Goal: Information Seeking & Learning: Learn about a topic

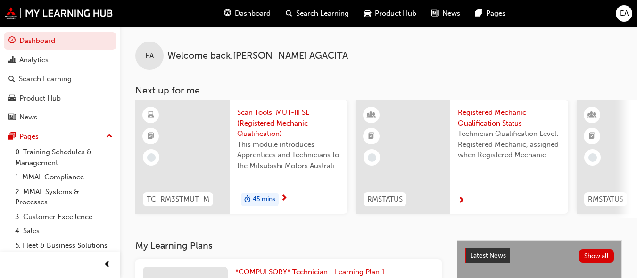
click at [260, 193] on div "45 mins" at bounding box center [260, 199] width 38 height 14
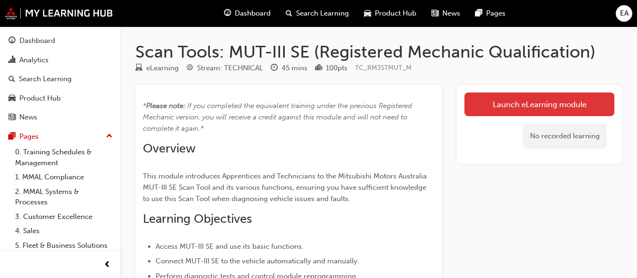
click at [517, 100] on link "Launch eLearning module" at bounding box center [539, 104] width 150 height 24
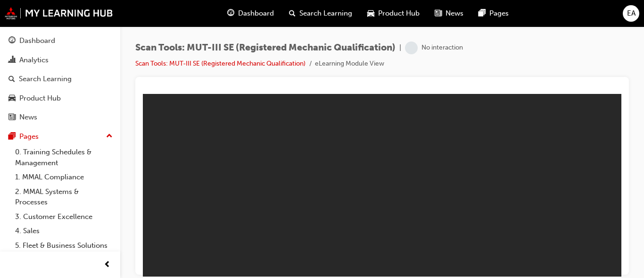
click at [638, 198] on div "Scan Tools: MUT-III SE (Registered Mechanic Qualification) | No interaction Sca…" at bounding box center [382, 140] width 524 height 228
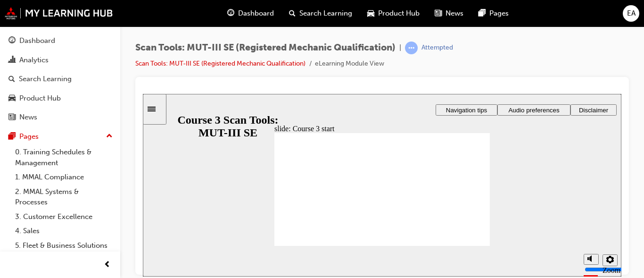
click at [640, 272] on div "Scan Tools: MUT-III SE (Registered Mechanic Qualification) | Attempted Scan Too…" at bounding box center [322, 139] width 644 height 278
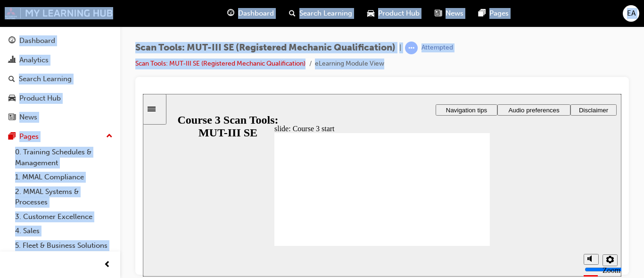
click at [640, 272] on div "Scan Tools: MUT-III SE (Registered Mechanic Qualification) | Attempted Scan Too…" at bounding box center [322, 139] width 644 height 278
click at [644, 262] on div "Scan Tools: MUT-III SE (Registered Mechanic Qualification) | Attempted Scan Too…" at bounding box center [322, 139] width 644 height 278
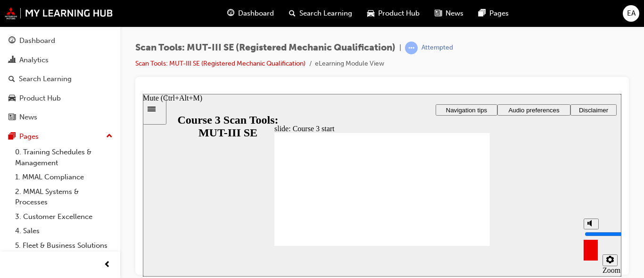
click at [587, 257] on div "misc controls" at bounding box center [591, 246] width 14 height 35
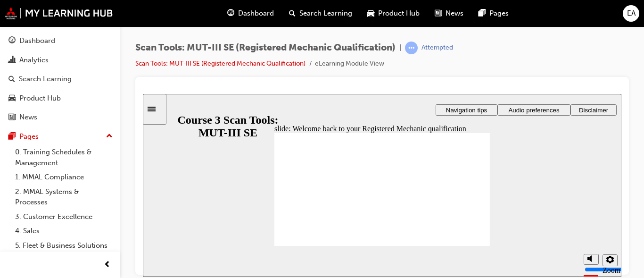
click at [590, 226] on polygon "Mute (Ctrl+Alt+M)" at bounding box center [590, 222] width 2 height 7
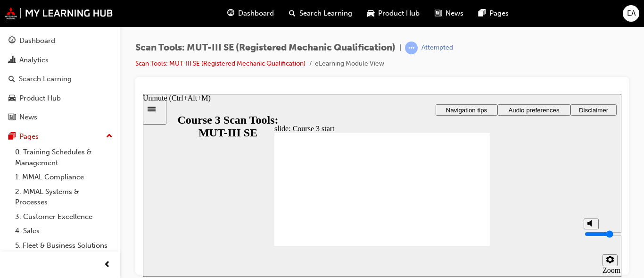
click at [591, 234] on input "volume" at bounding box center [615, 234] width 61 height 8
type input "10"
click at [589, 230] on input "volume" at bounding box center [615, 234] width 61 height 8
click at [611, 261] on icon "Settings" at bounding box center [610, 259] width 8 height 8
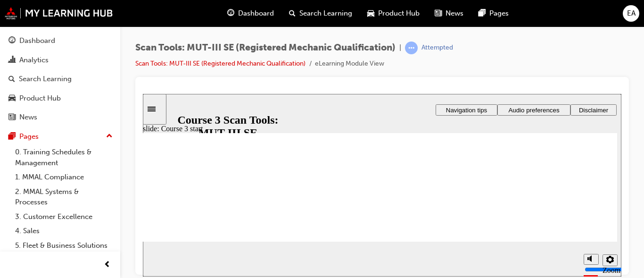
click at [632, 202] on div "Scan Tools: MUT-III SE (Registered Mechanic Qualification) | Attempted Scan Too…" at bounding box center [382, 140] width 524 height 228
click at [620, 253] on section "Playback Speed 2 1.75" at bounding box center [382, 260] width 479 height 31
drag, startPoint x: 586, startPoint y: 241, endPoint x: 586, endPoint y: 250, distance: 9.0
click at [583, 250] on div "slide: Course 3 start Registered Mechanic Qualification Course 3 Scan Tools: MU…" at bounding box center [382, 184] width 479 height 182
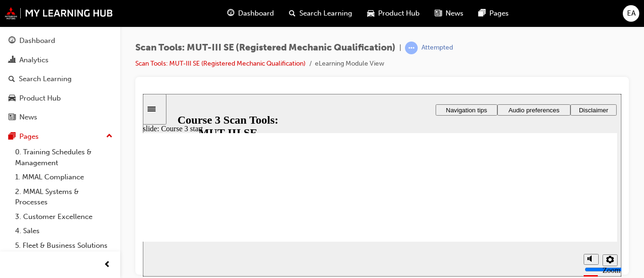
click at [606, 256] on icon "Settings" at bounding box center [610, 259] width 8 height 8
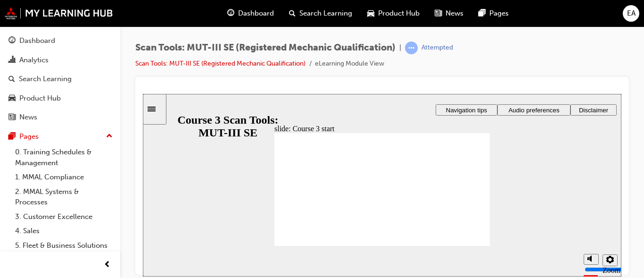
click at [528, 109] on span "Audio preferences" at bounding box center [533, 109] width 51 height 7
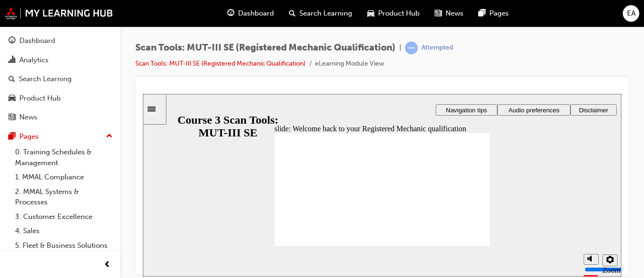
click at [465, 109] on span "Navigation tips" at bounding box center [466, 109] width 41 height 7
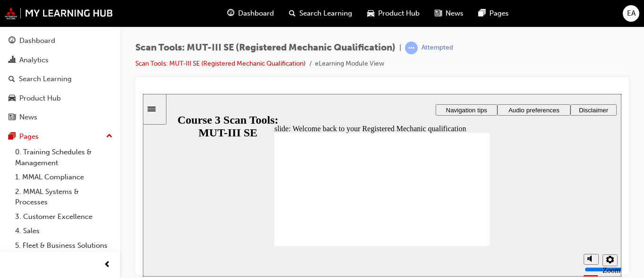
click at [159, 109] on icon "Sidebar Toggle" at bounding box center [155, 108] width 14 height 6
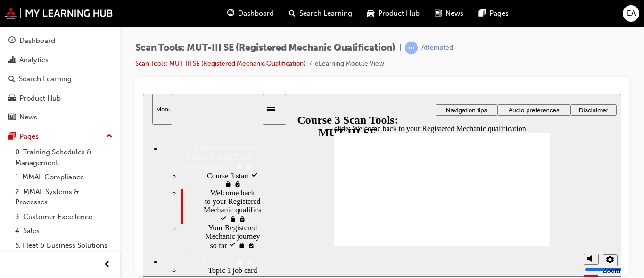
click at [540, 107] on span "Audio preferences" at bounding box center [533, 109] width 51 height 7
click at [581, 107] on span "Disclaimer" at bounding box center [593, 109] width 29 height 7
click at [610, 258] on icon "Settings" at bounding box center [610, 259] width 8 height 8
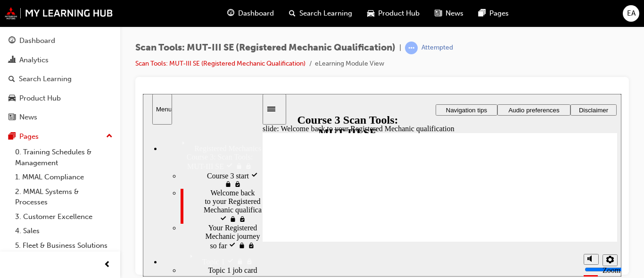
click at [278, 106] on icon "Sidebar Toggle" at bounding box center [274, 108] width 14 height 6
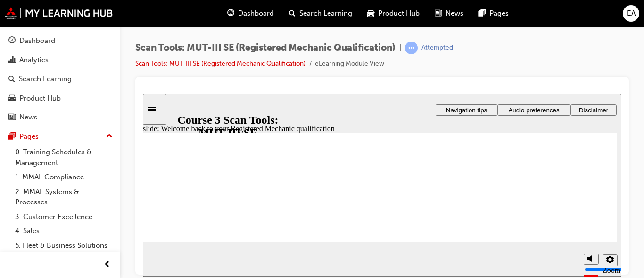
drag, startPoint x: 619, startPoint y: 178, endPoint x: 627, endPoint y: 207, distance: 30.4
click at [621, 207] on html "​ ​ slide: Welcome back to your Registered Mechanic qualification Rectangle 1 R…" at bounding box center [382, 184] width 479 height 182
click at [609, 262] on icon "Settings" at bounding box center [610, 259] width 8 height 8
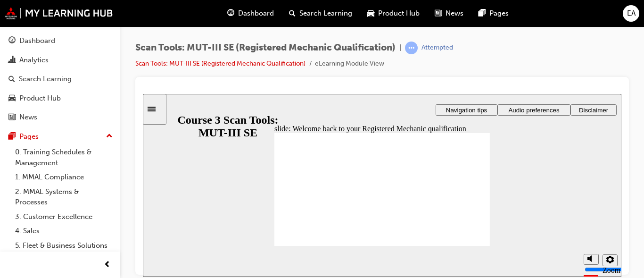
click at [513, 159] on div "slide: Welcome back to your Registered Mechanic qualification Rectangle 1 Recta…" at bounding box center [382, 184] width 479 height 182
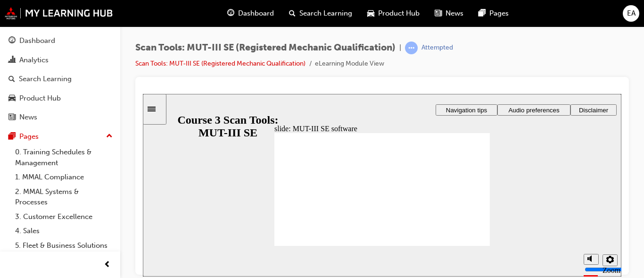
click at [545, 211] on div "slide: MUT-III SE software Rectangle 2 Rectangle Freeform 2 Oval 1 Oval 1 Oval …" at bounding box center [382, 184] width 479 height 182
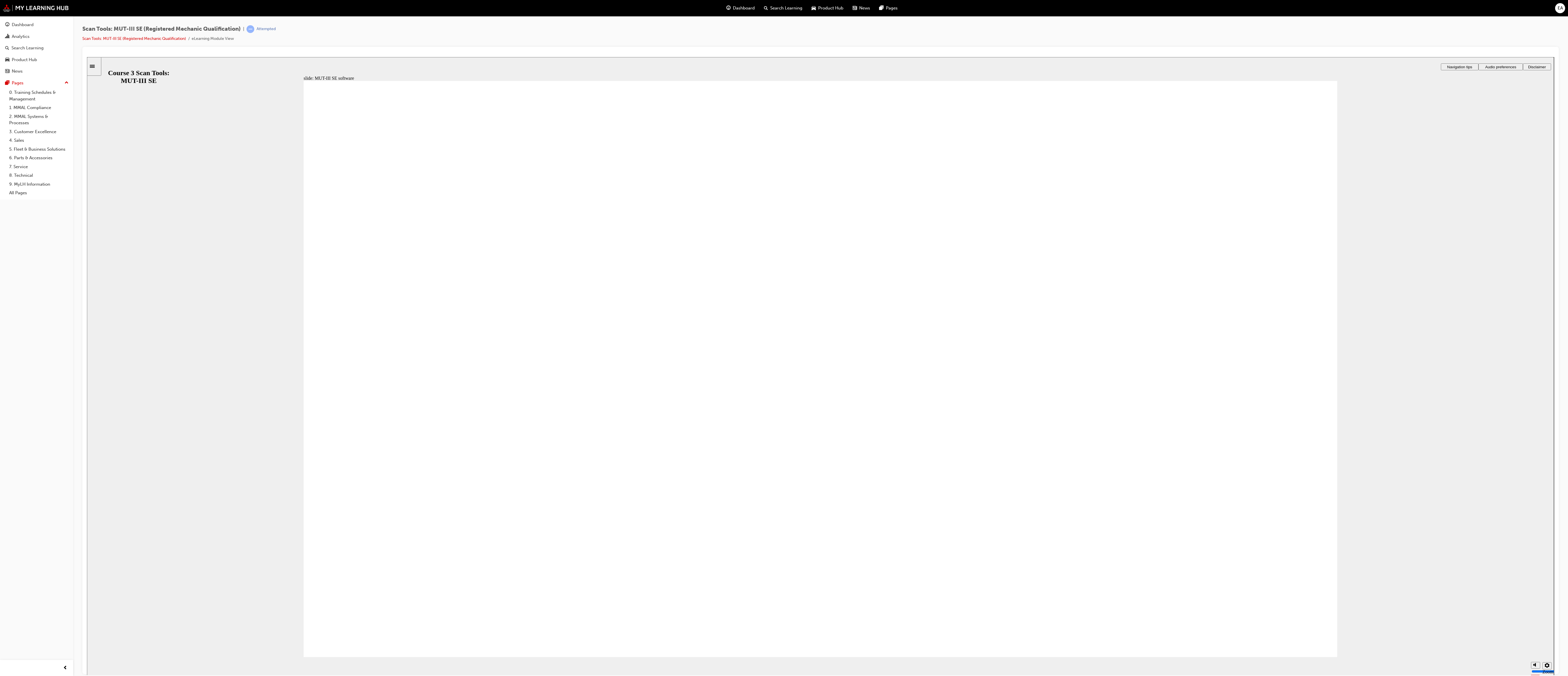
radio input "true"
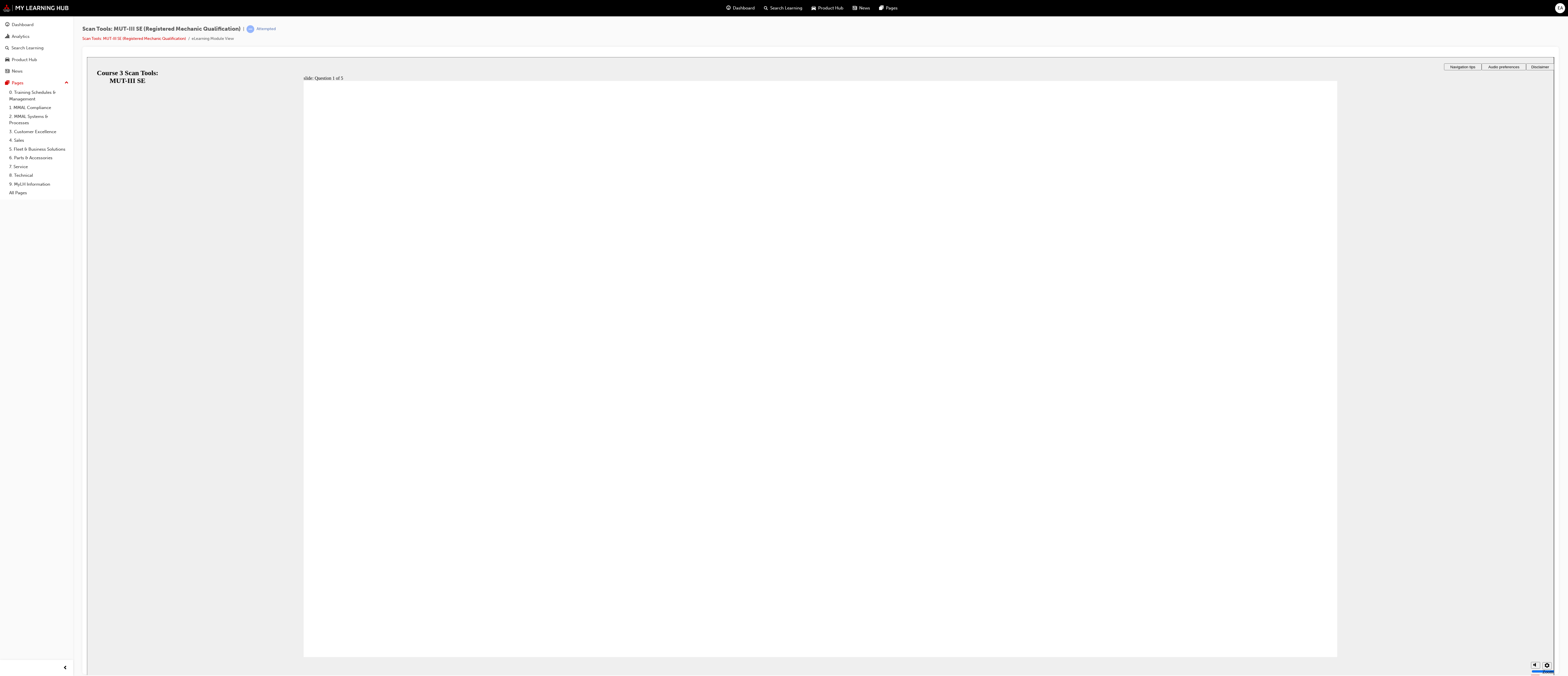
radio input "true"
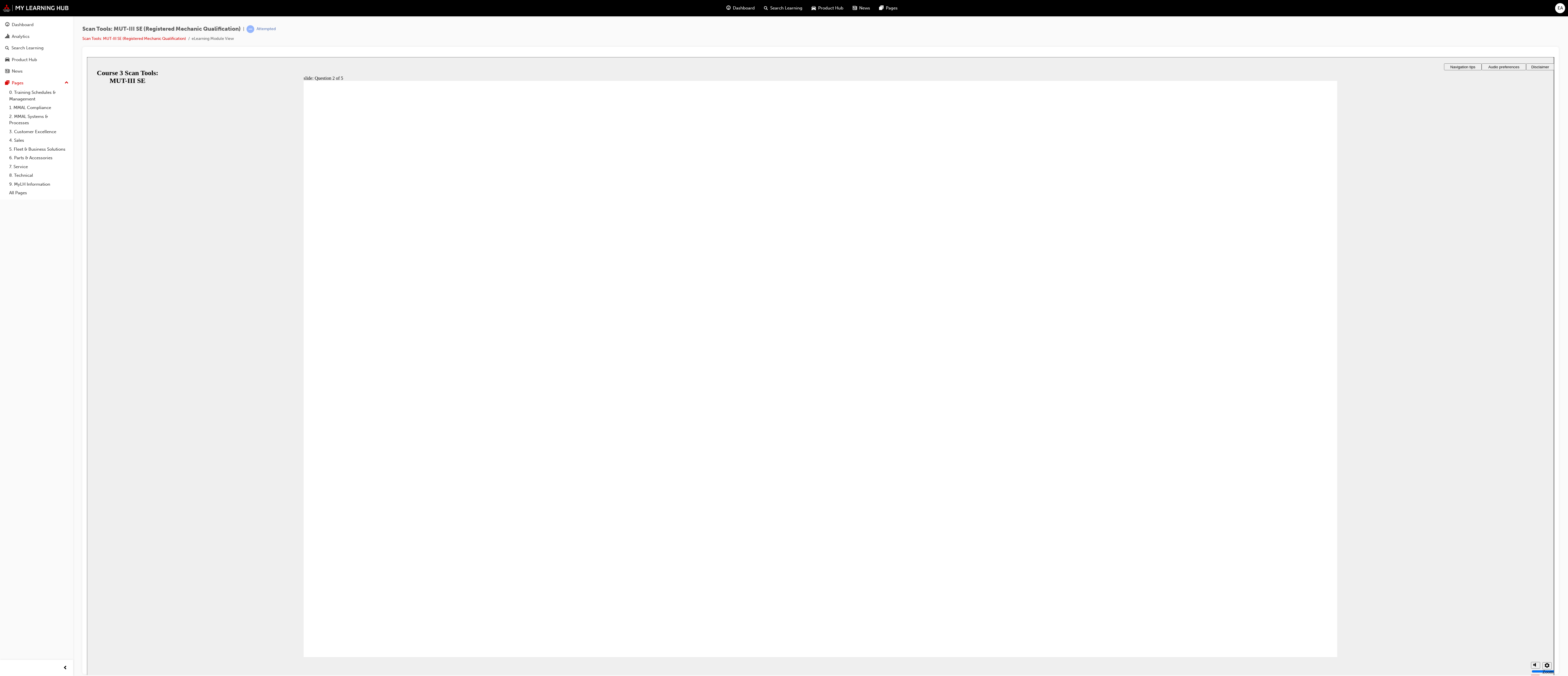
radio input "false"
radio input "true"
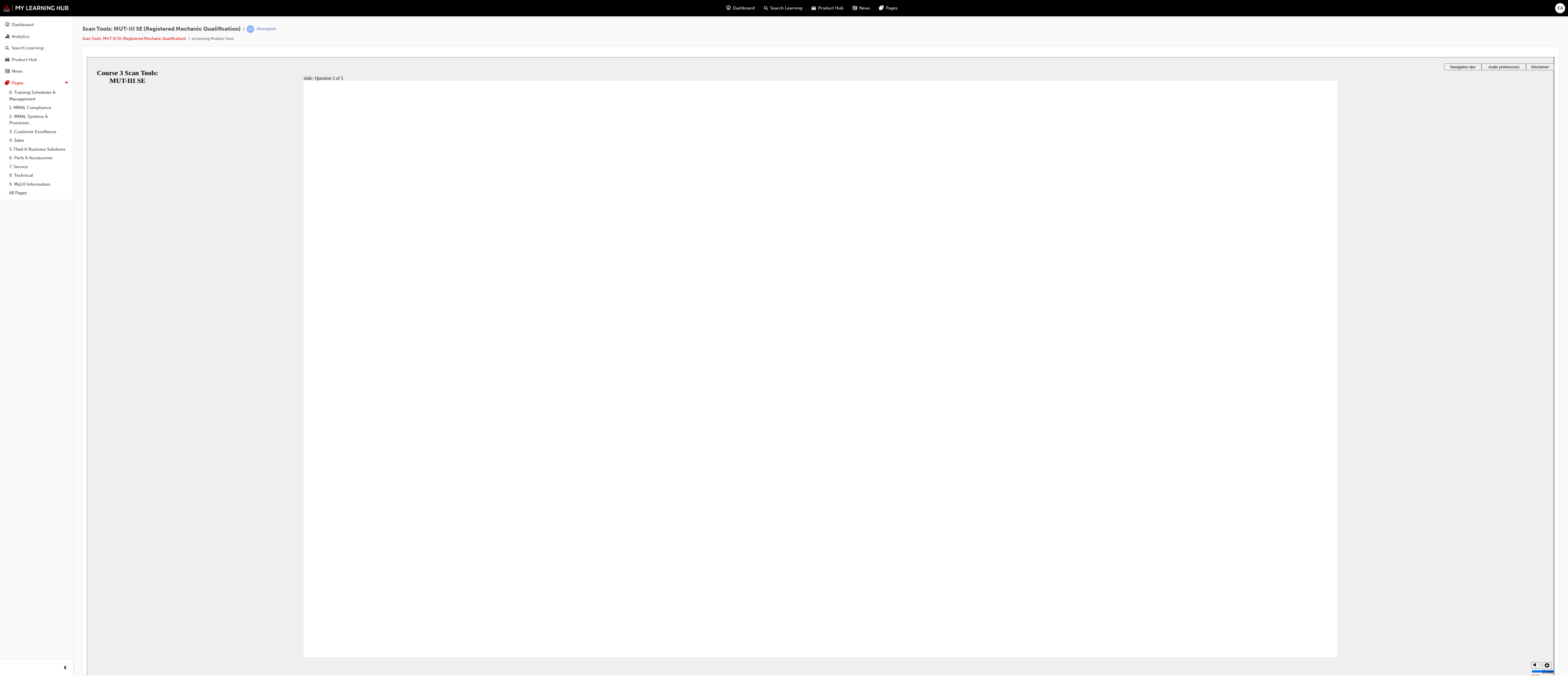
radio input "true"
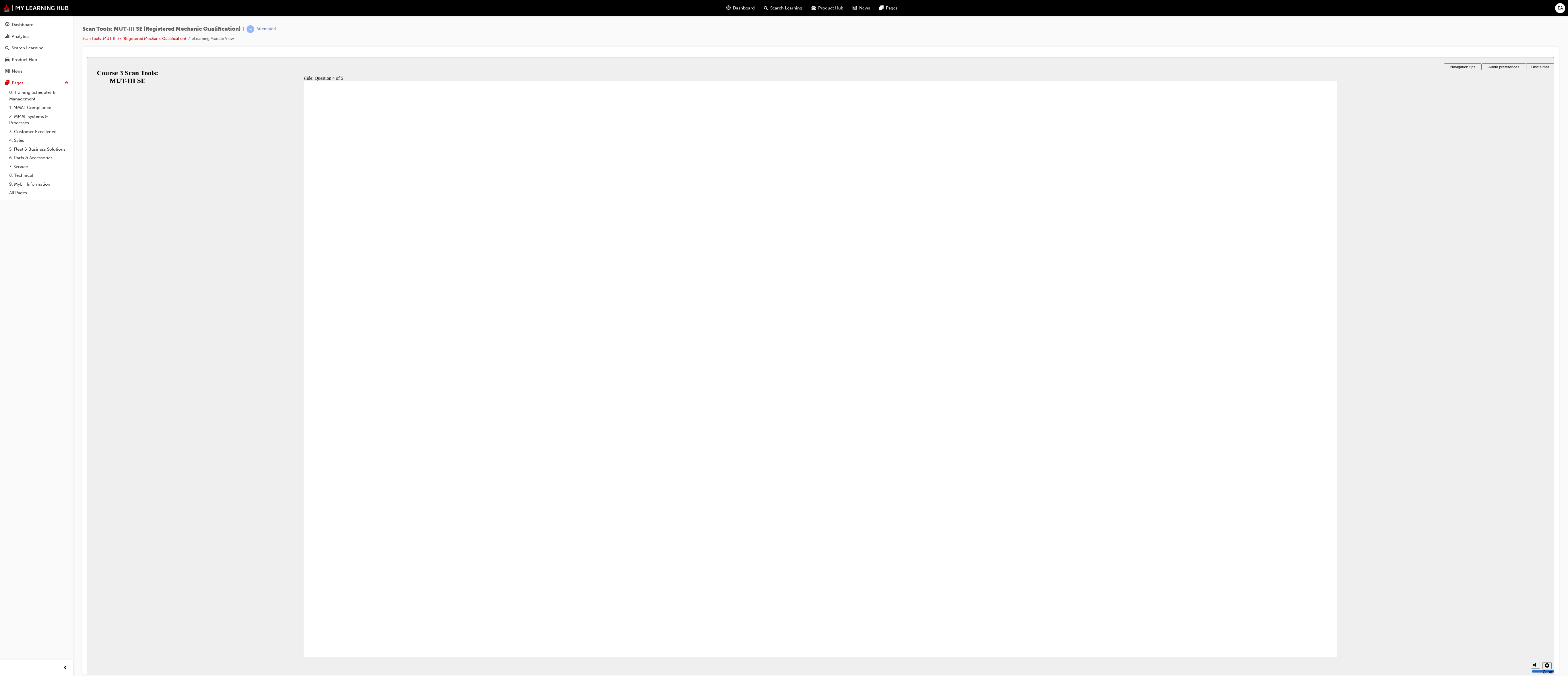
radio input "true"
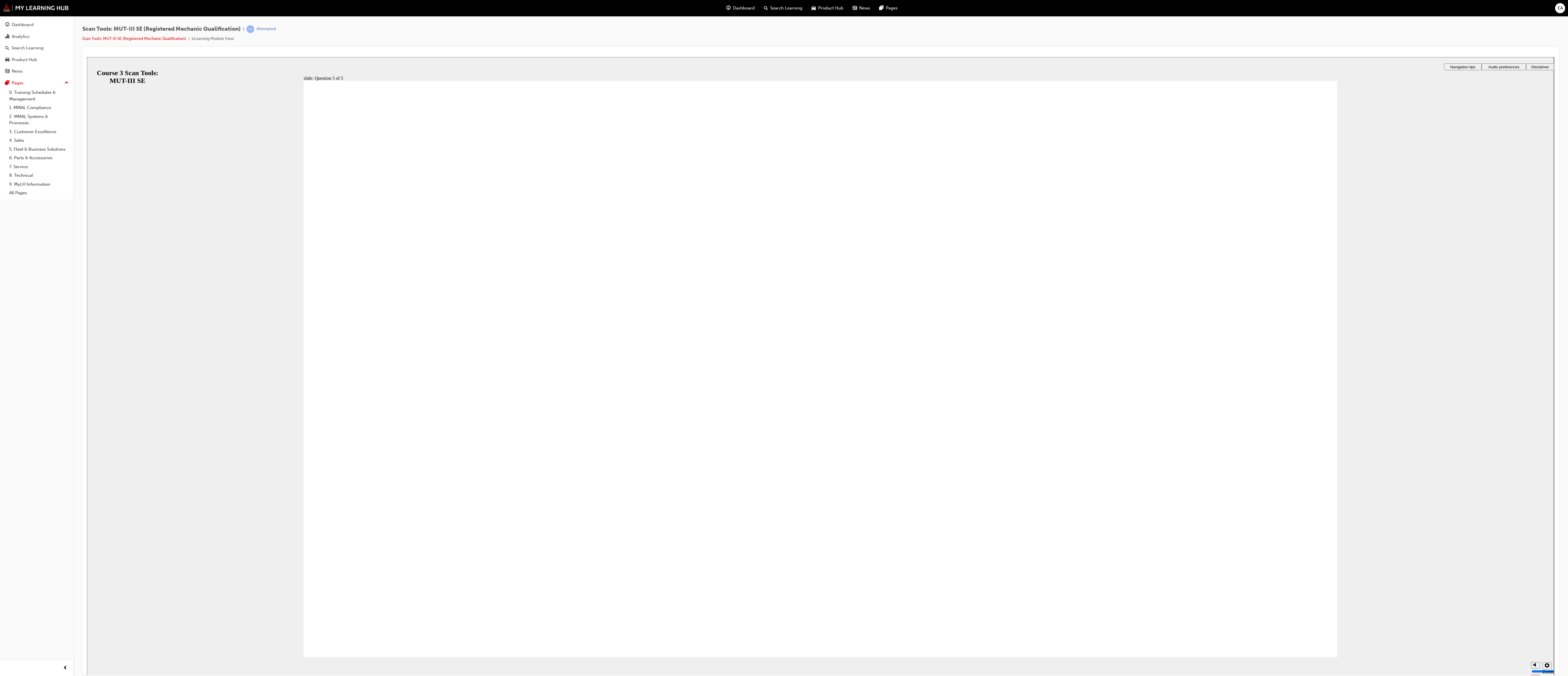
radio input "true"
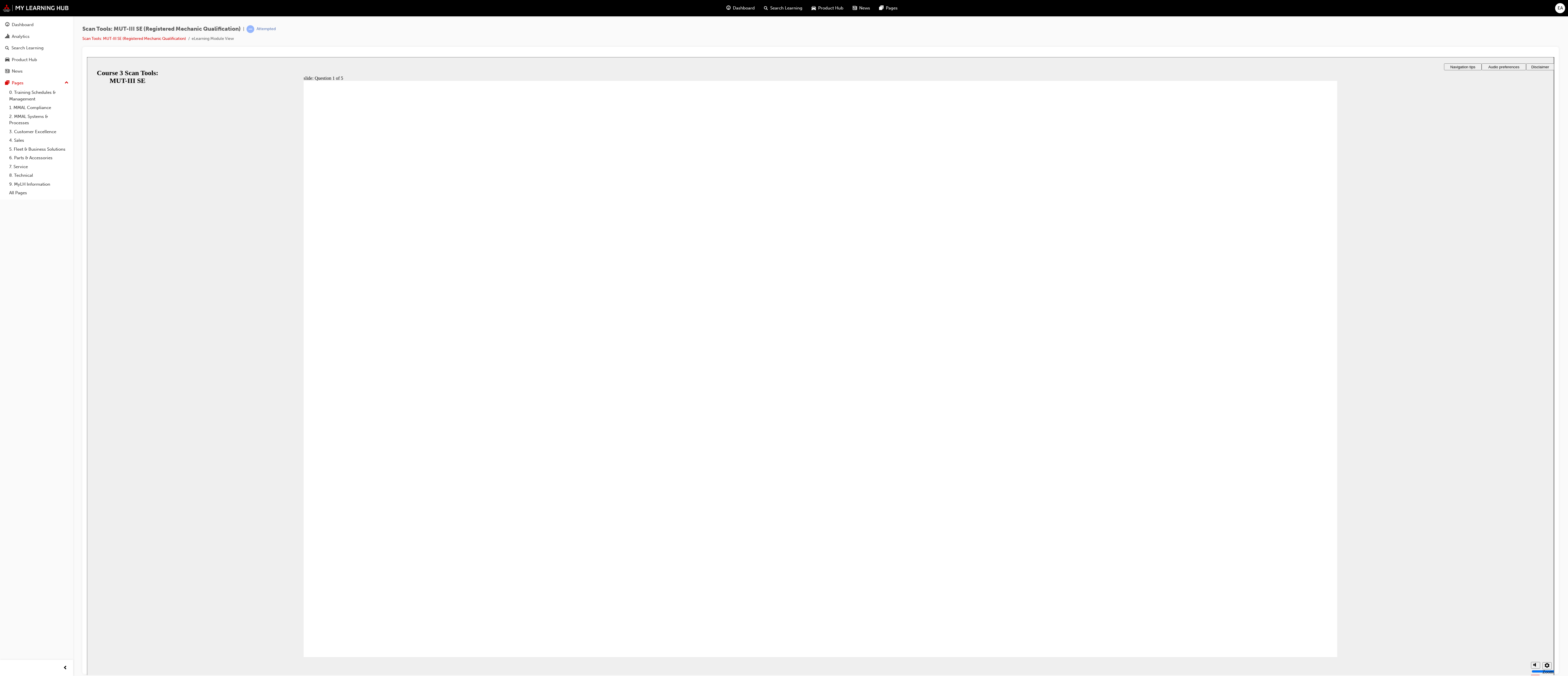
radio input "true"
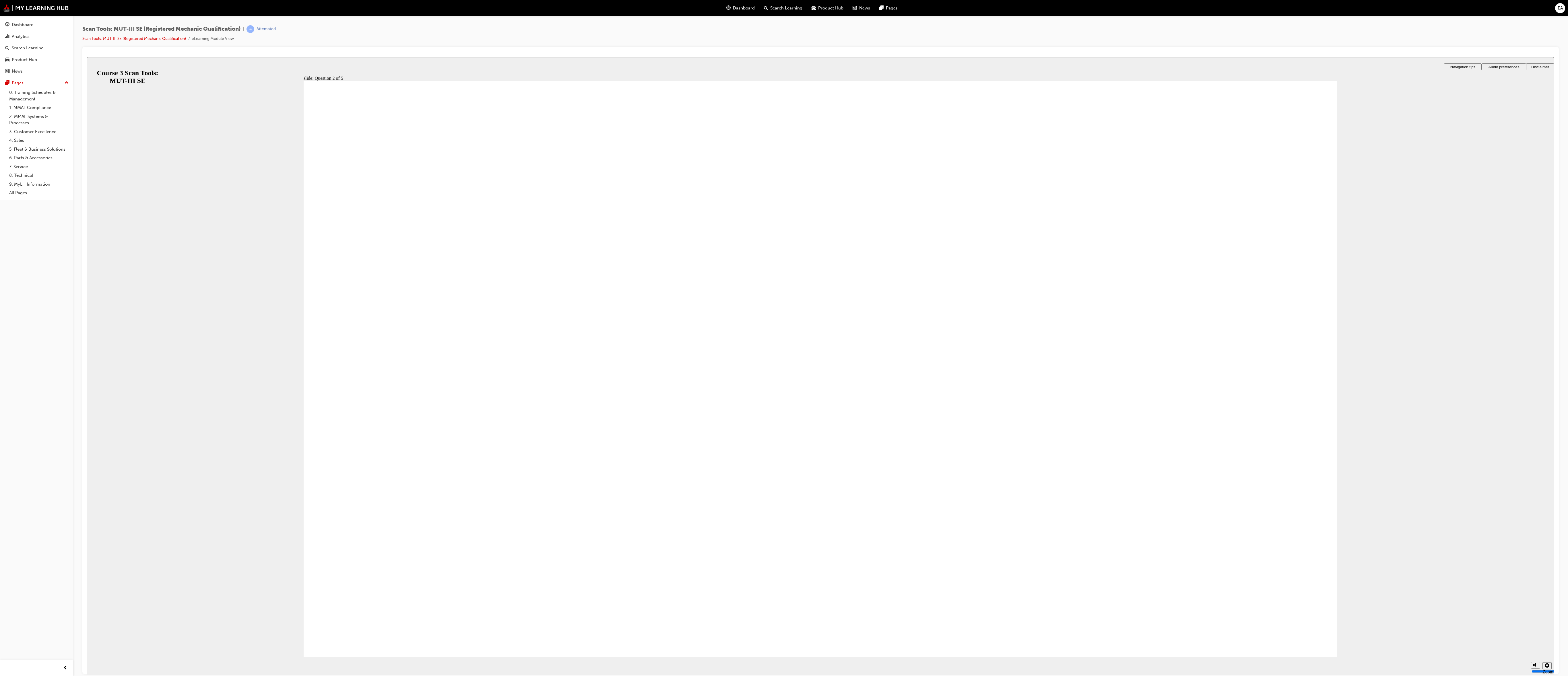
radio input "true"
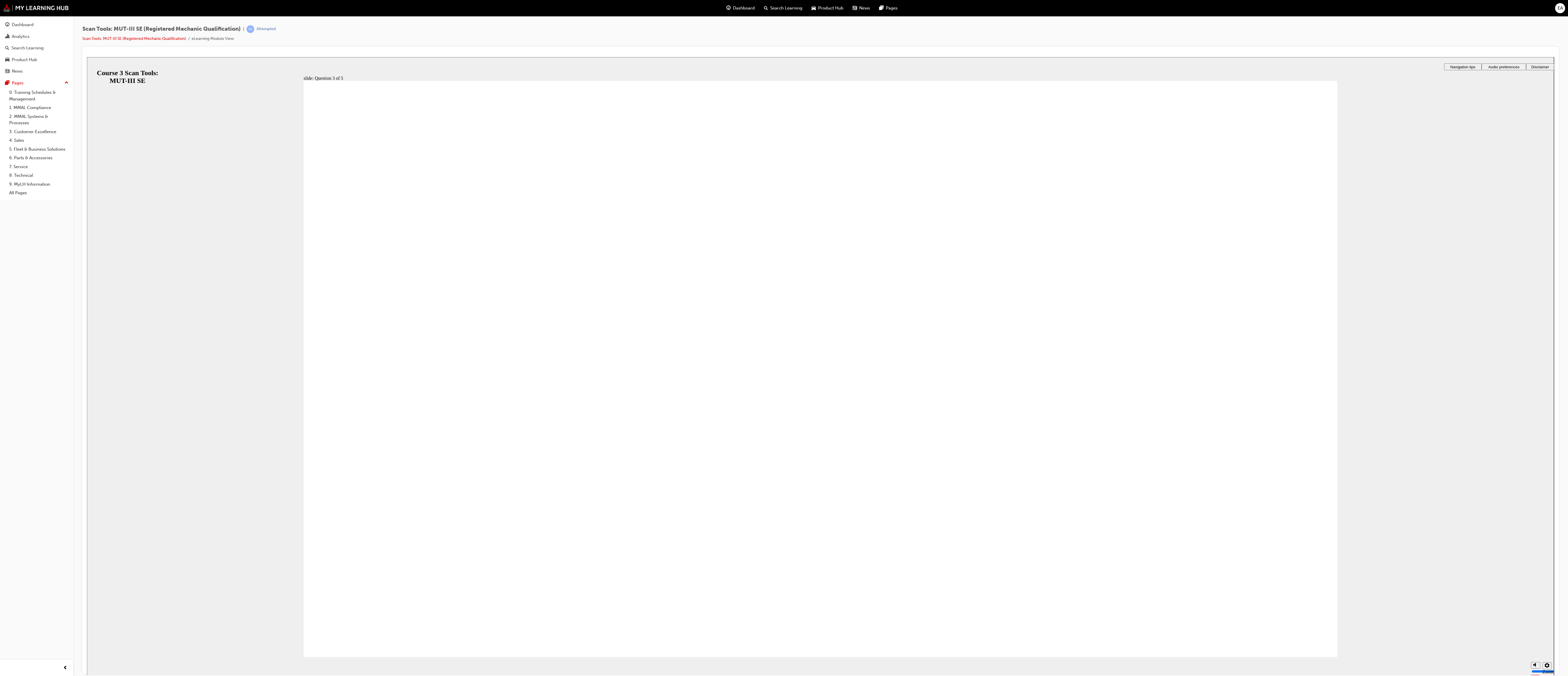
radio input "true"
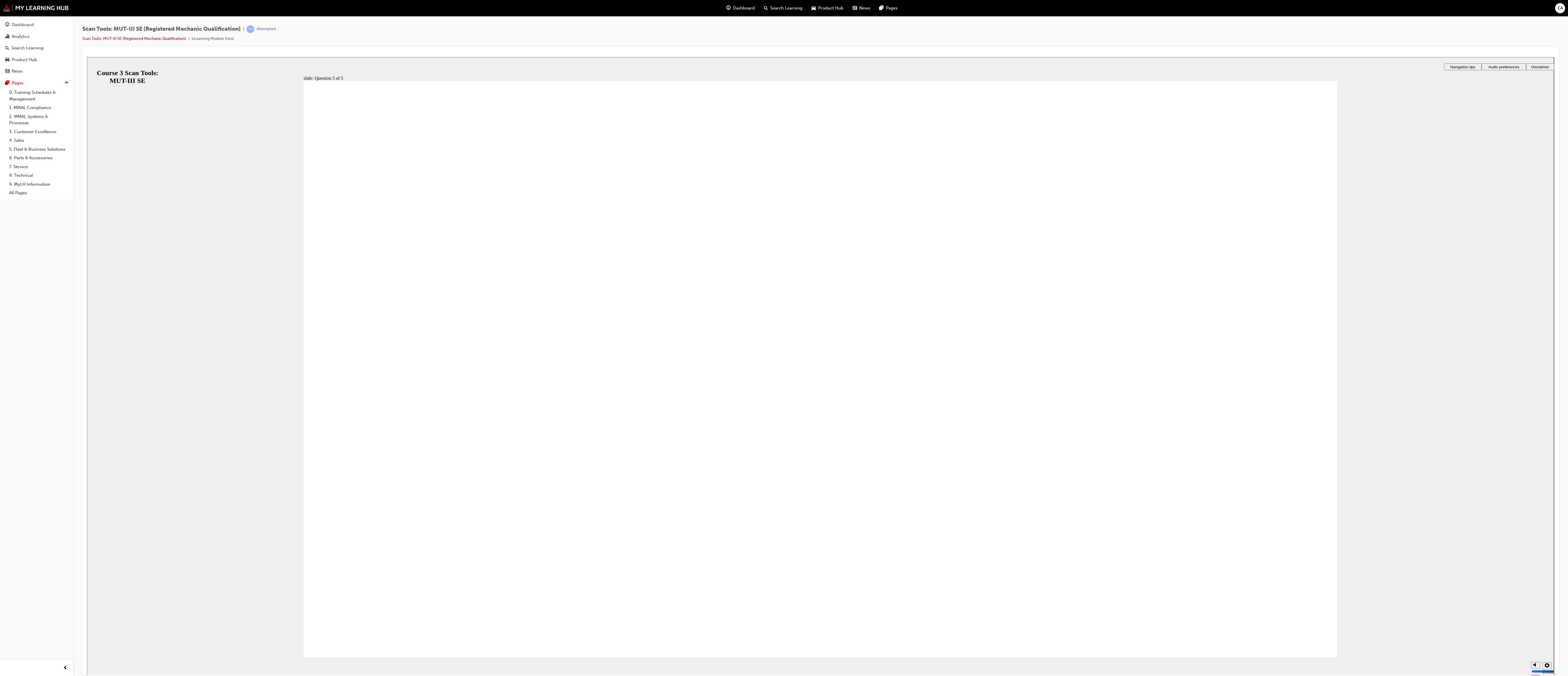
radio input "true"
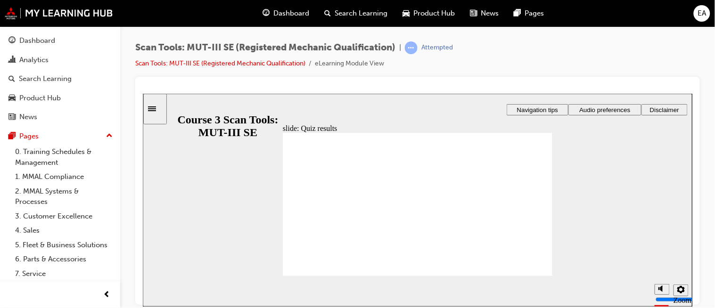
click at [162, 107] on icon "Sidebar Toggle" at bounding box center [155, 108] width 14 height 6
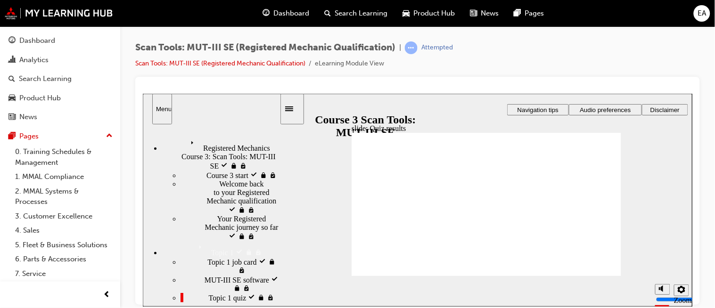
click at [203, 151] on div "Registered Mechanics Course 3: Scan Tools: MUT-III SE visited Registered Mechan…" at bounding box center [220, 153] width 118 height 34
click at [203, 151] on div "Registered Mechanics Course 3: Scan Tools: MUT-III SE Registered Mechanics Cour…" at bounding box center [220, 153] width 118 height 34
click at [200, 257] on div "Topic 1 job card visited Topic 1 job card" at bounding box center [229, 266] width 99 height 18
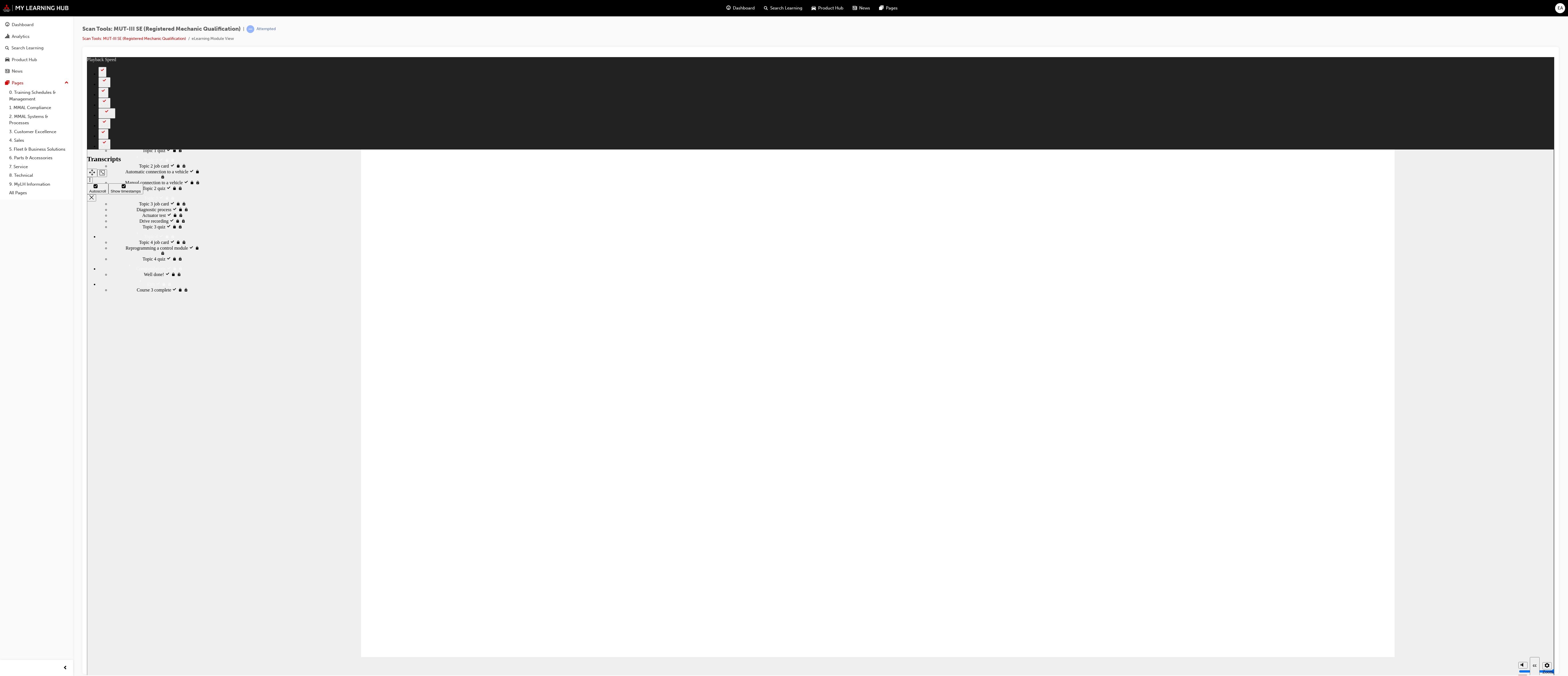
type input "165"
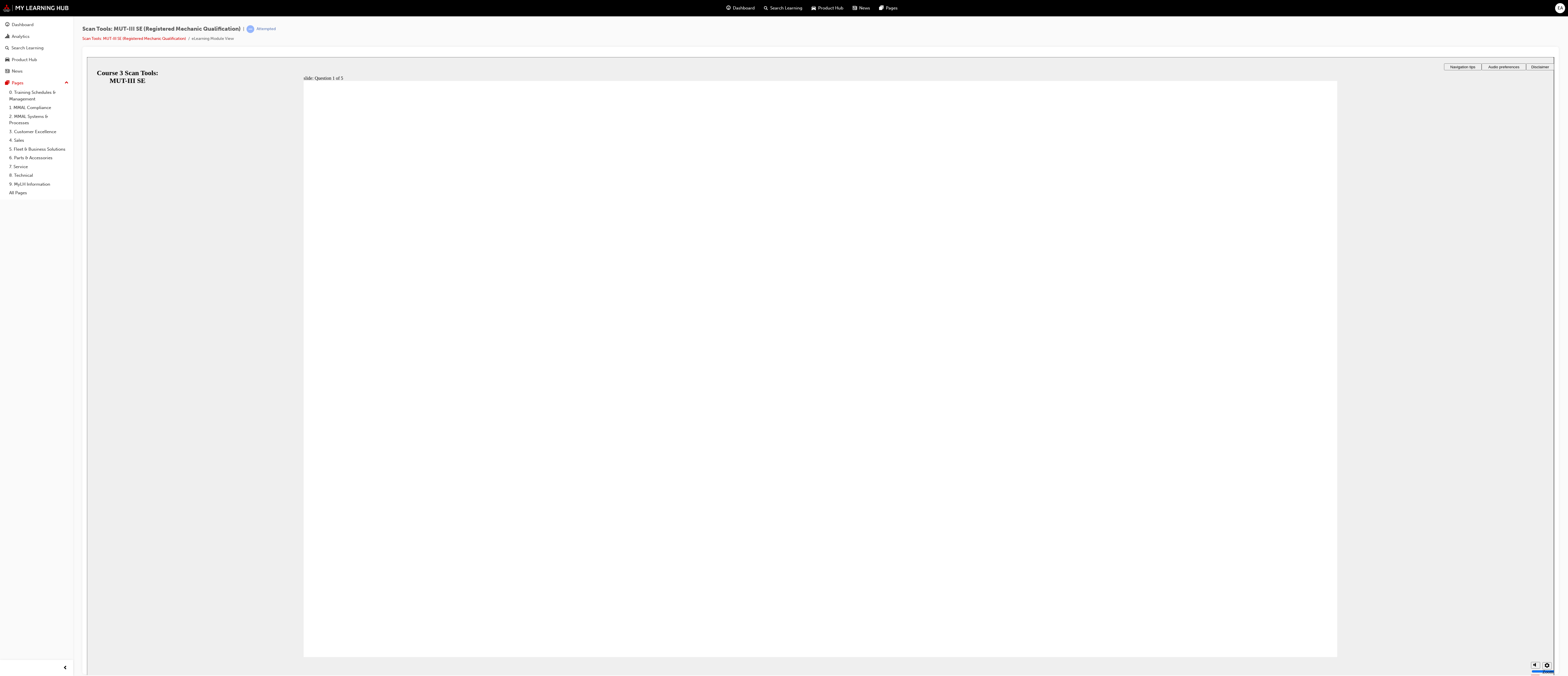
radio input "true"
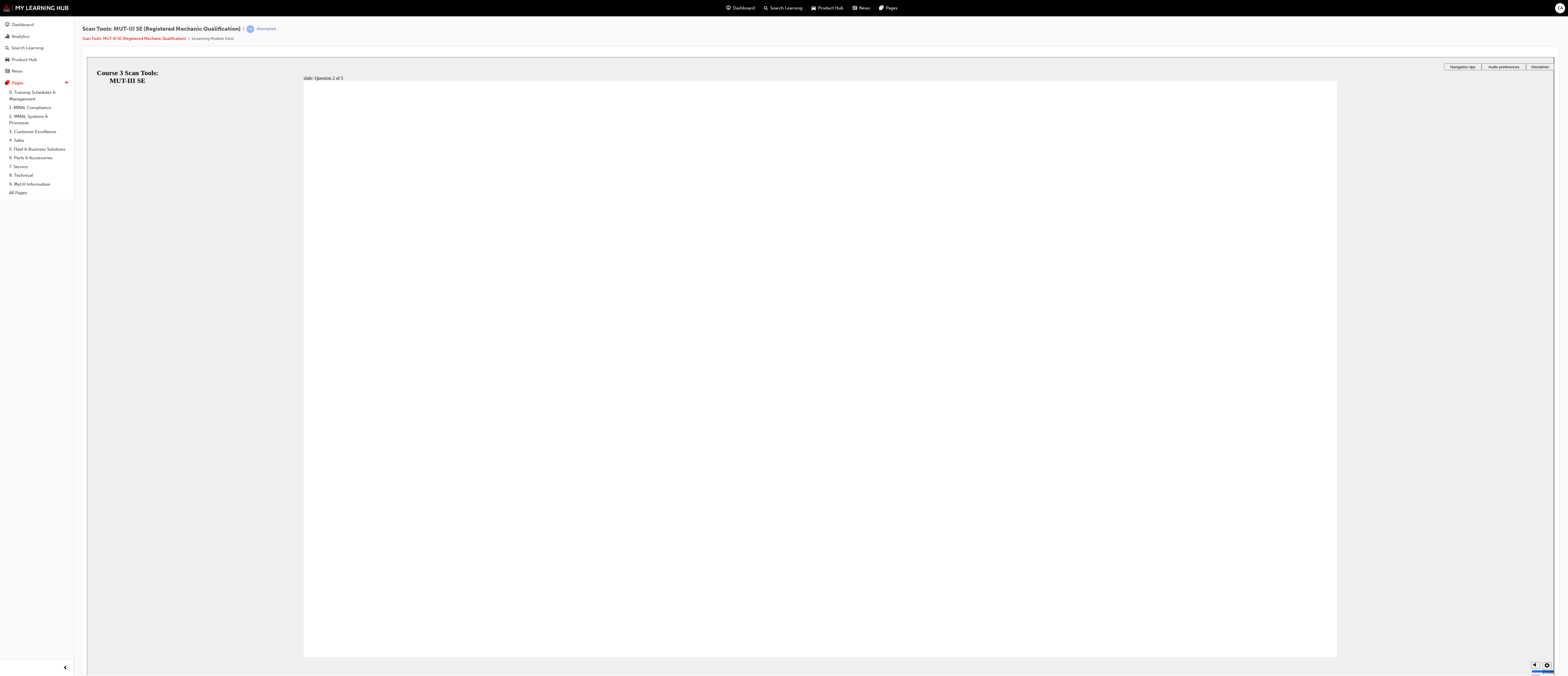
radio input "false"
radio input "true"
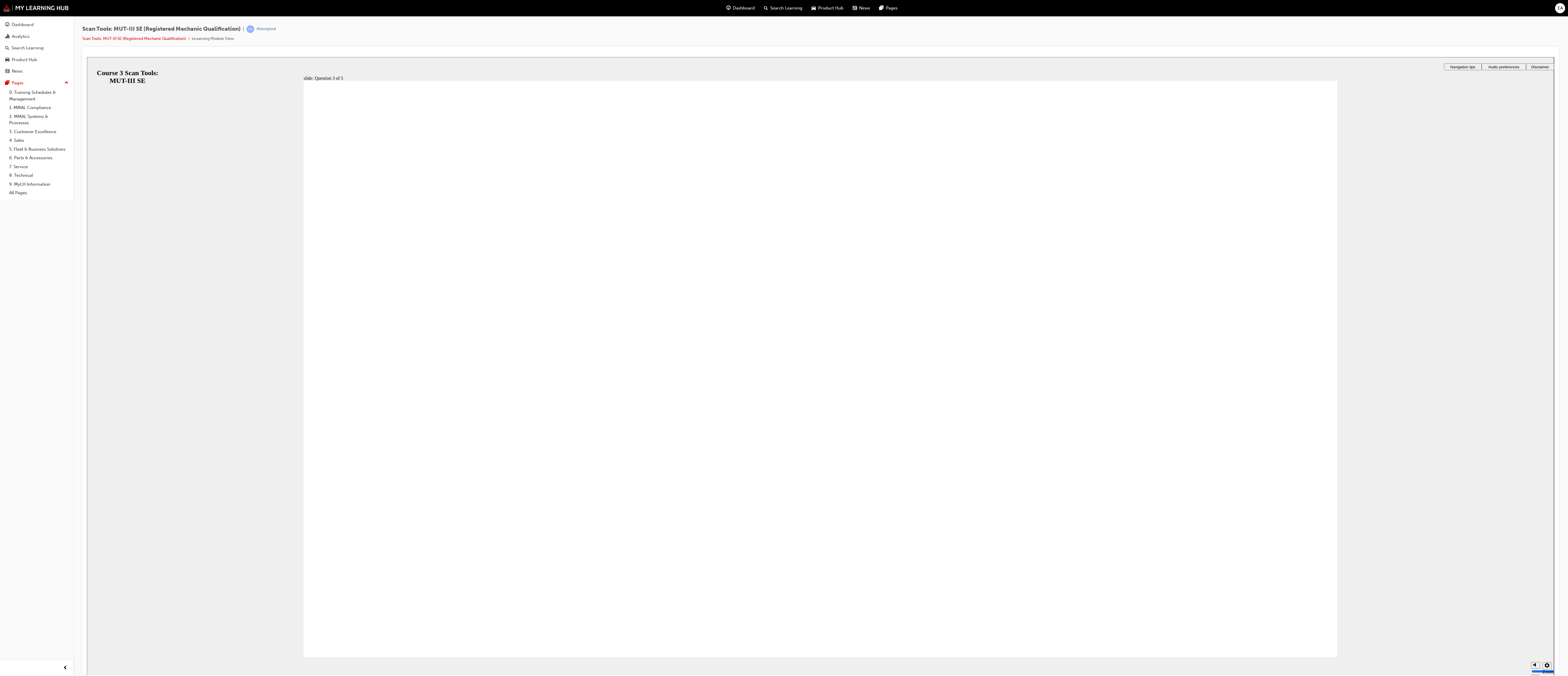
radio input "true"
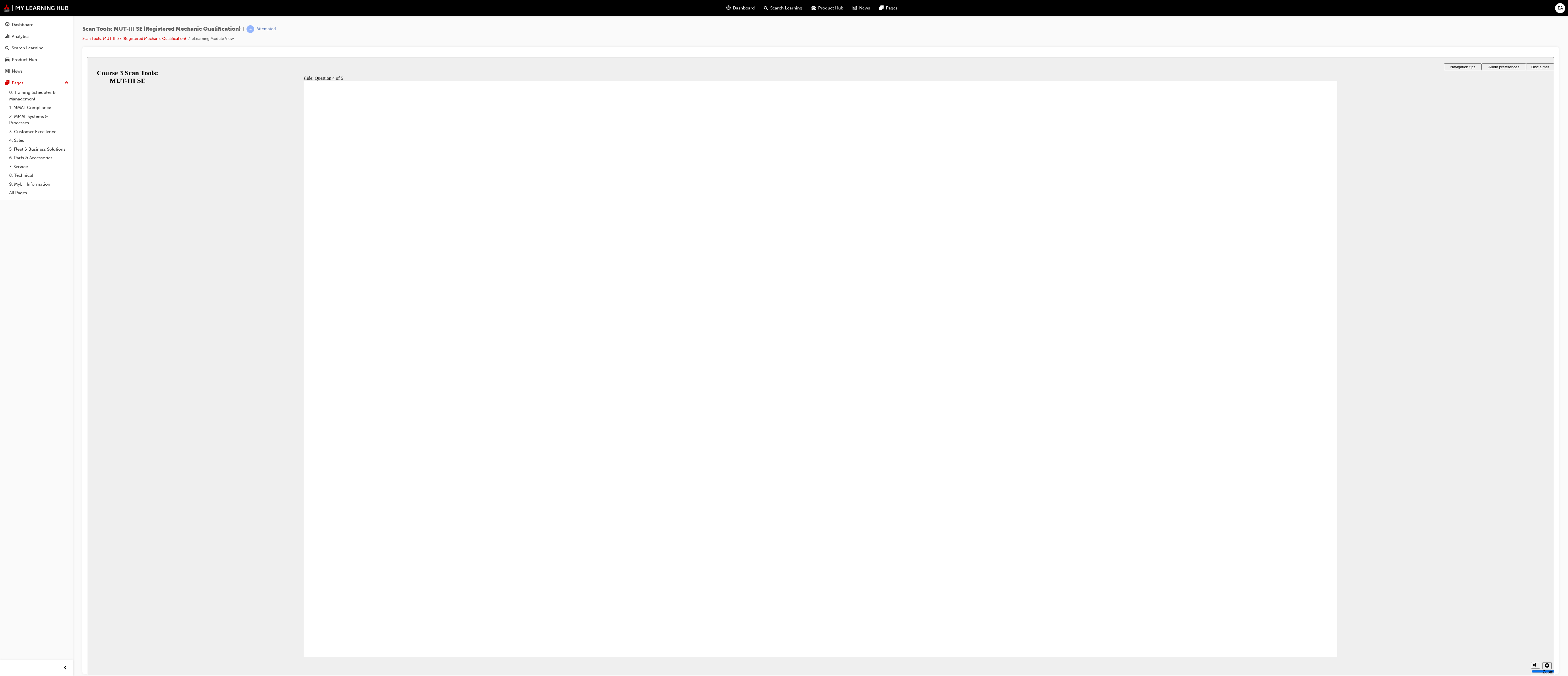
radio input "true"
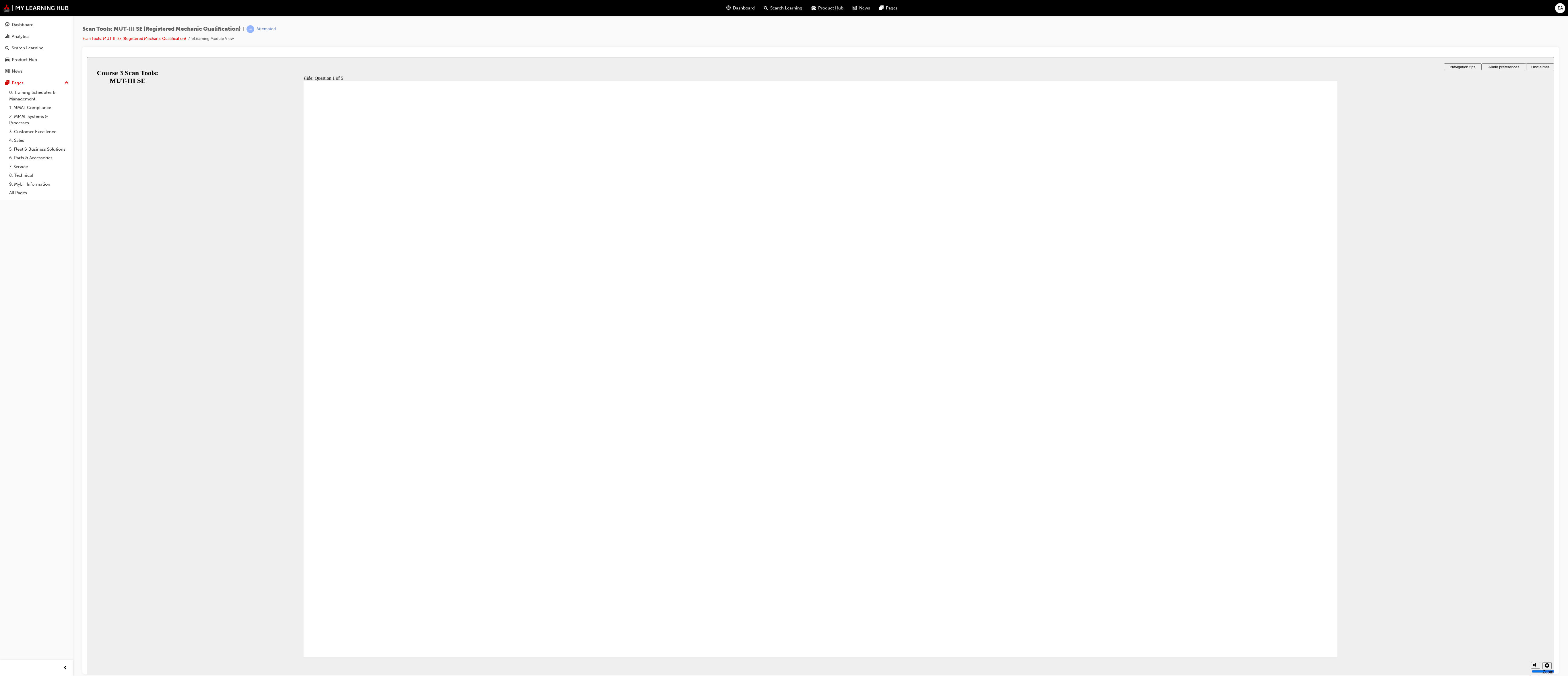
radio input "true"
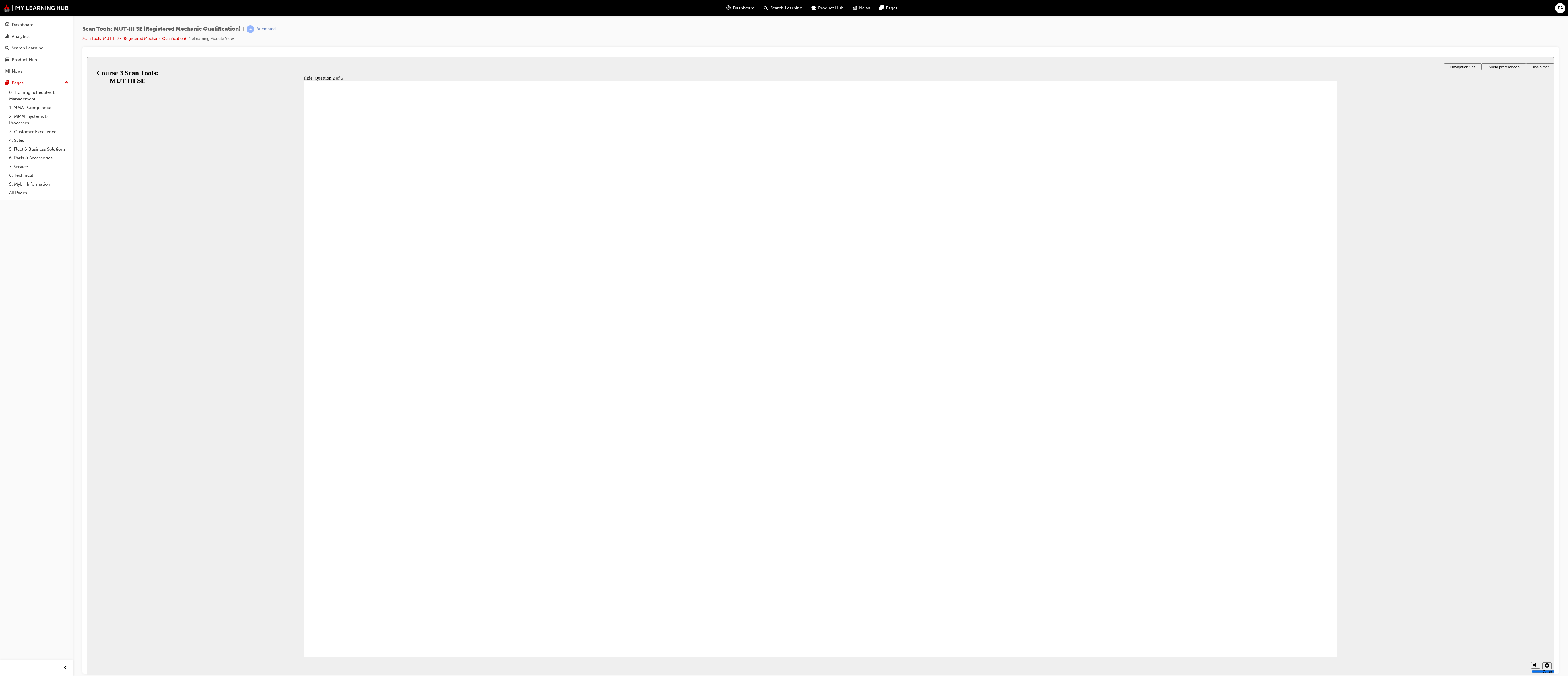
radio input "true"
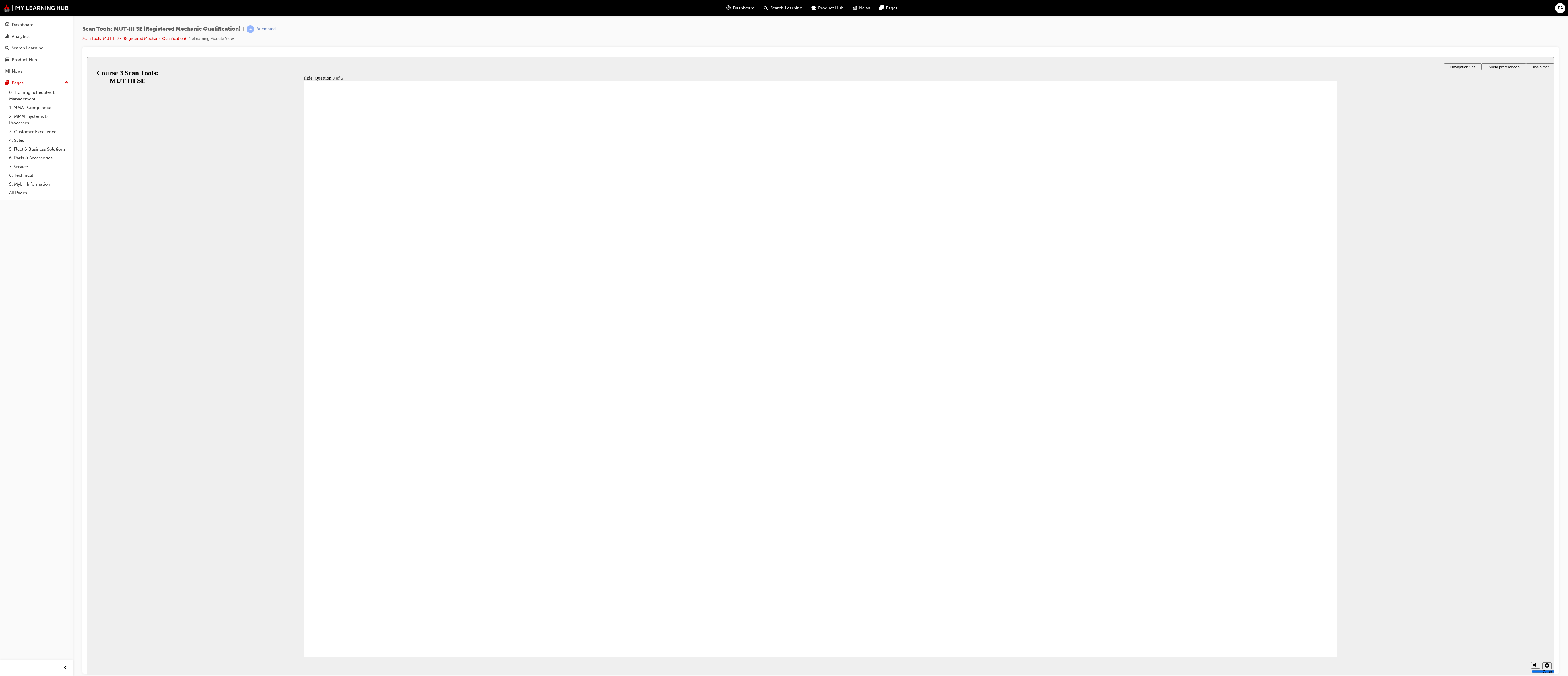
radio input "true"
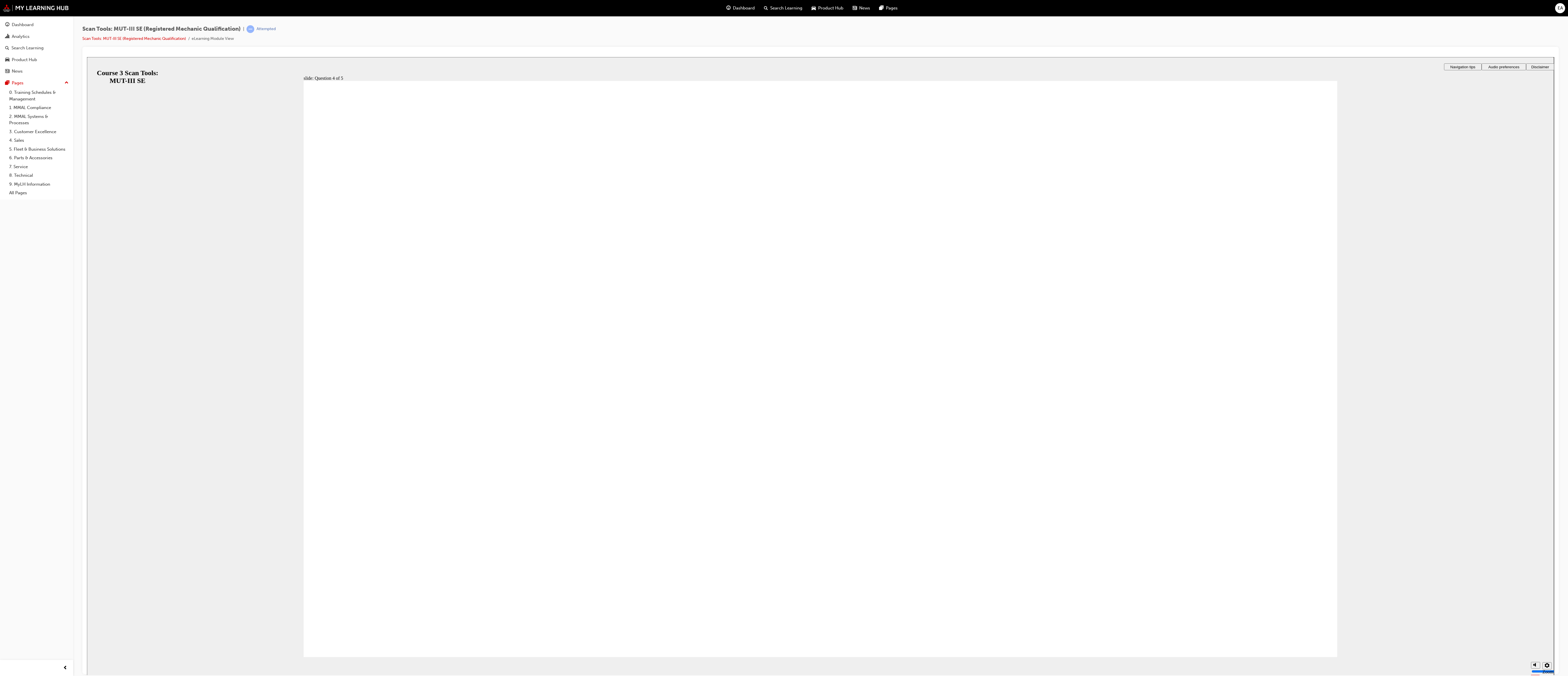
radio input "true"
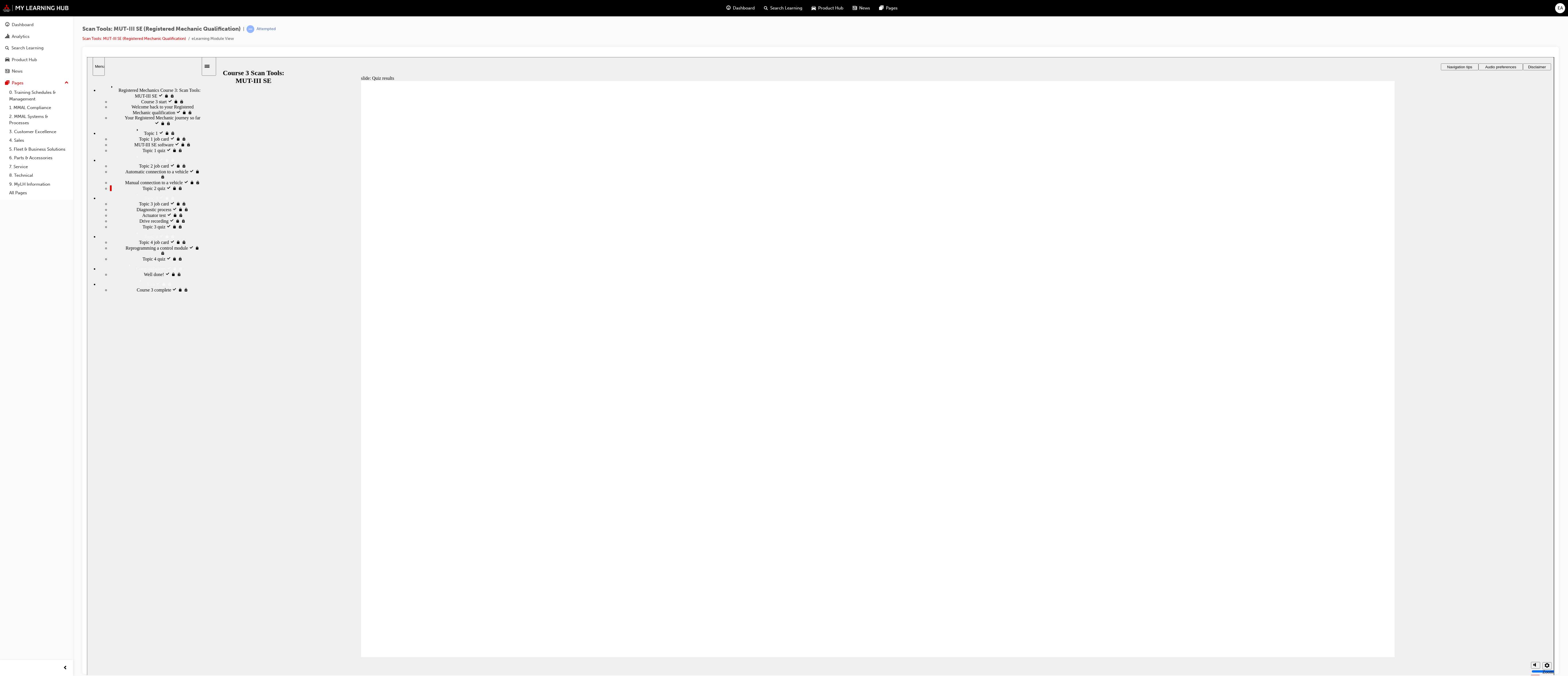
click at [1419, 517] on div "slide: Diagnostic process Rectangle 2 Rectangle Freeform 2 Oval 1 Oval 1 Oval 1…" at bounding box center [821, 366] width 1467 height 618
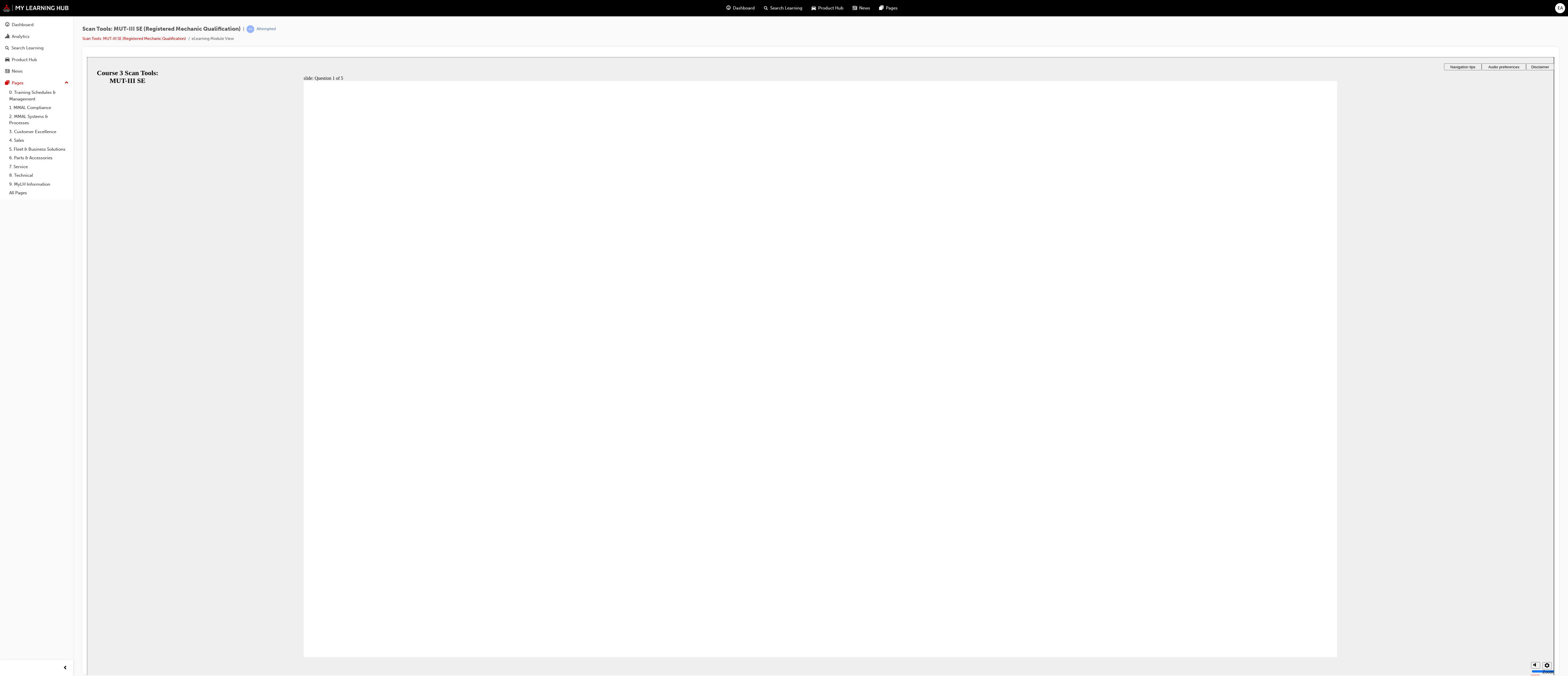
radio input "true"
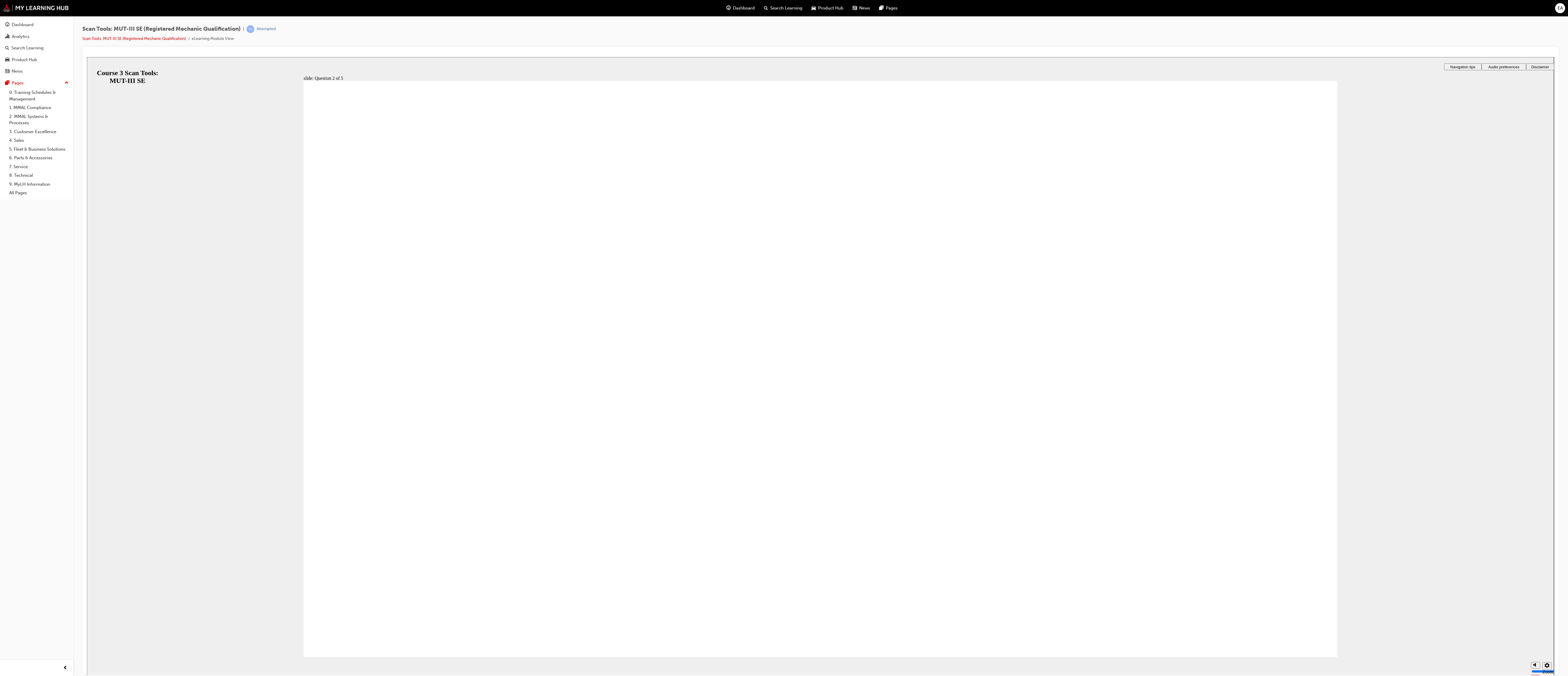
radio input "true"
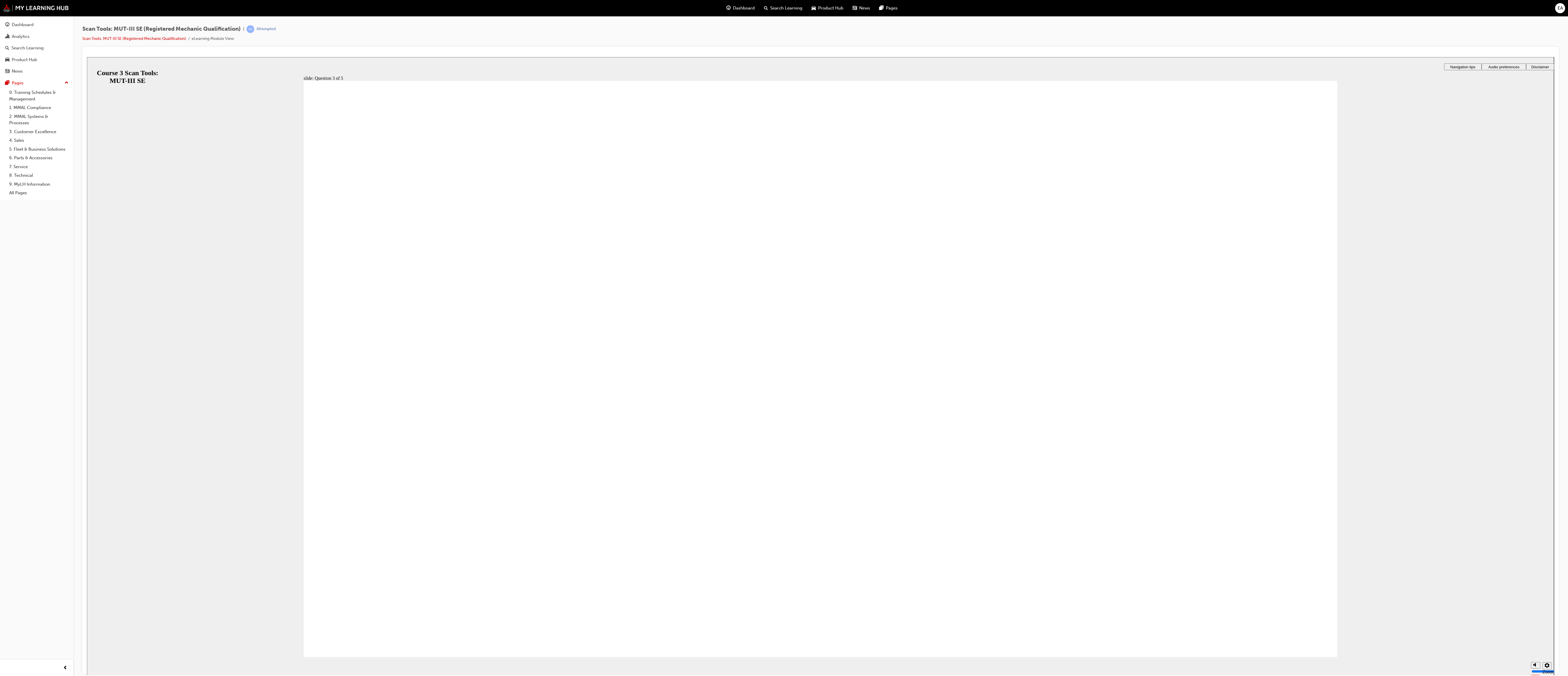
radio input "true"
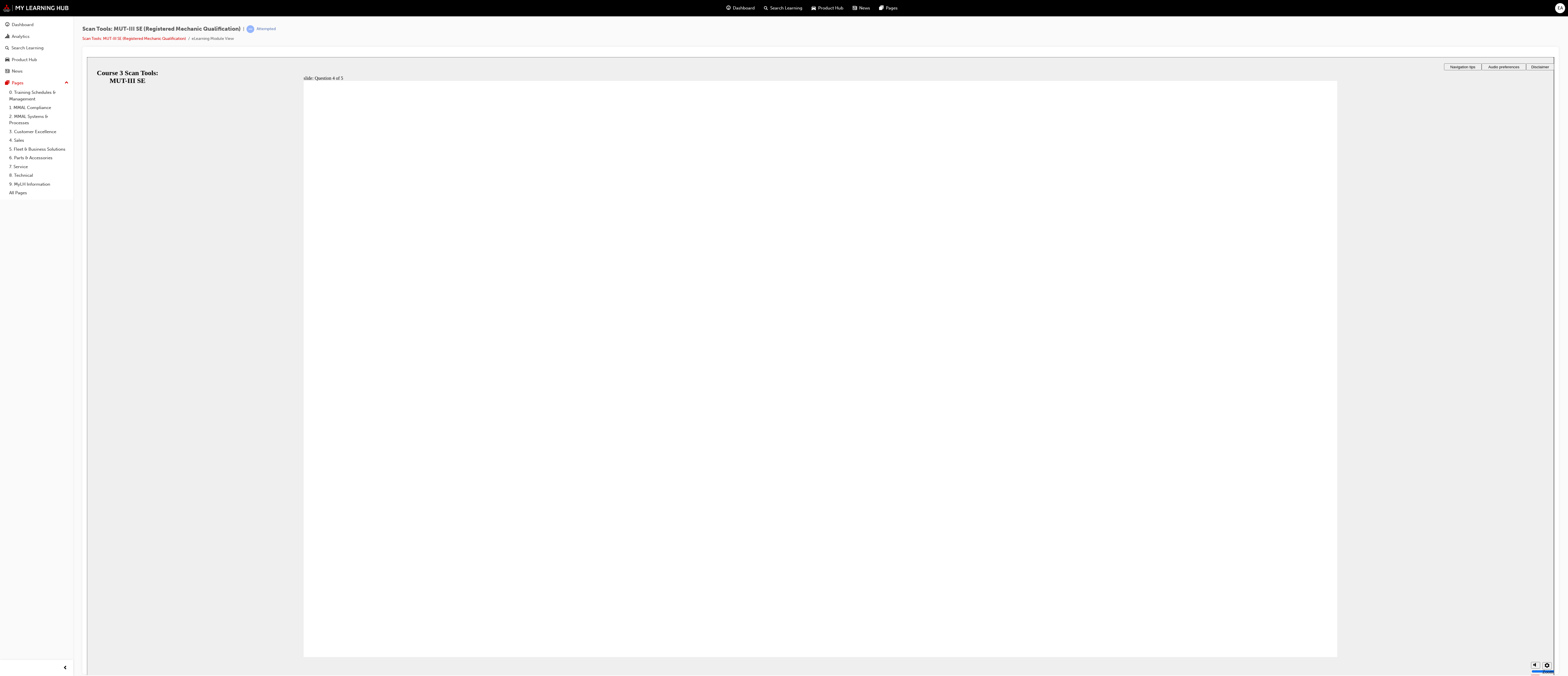
click at [1250, 658] on section "Playback Speed 2 1.75" at bounding box center [821, 666] width 1467 height 19
radio input "true"
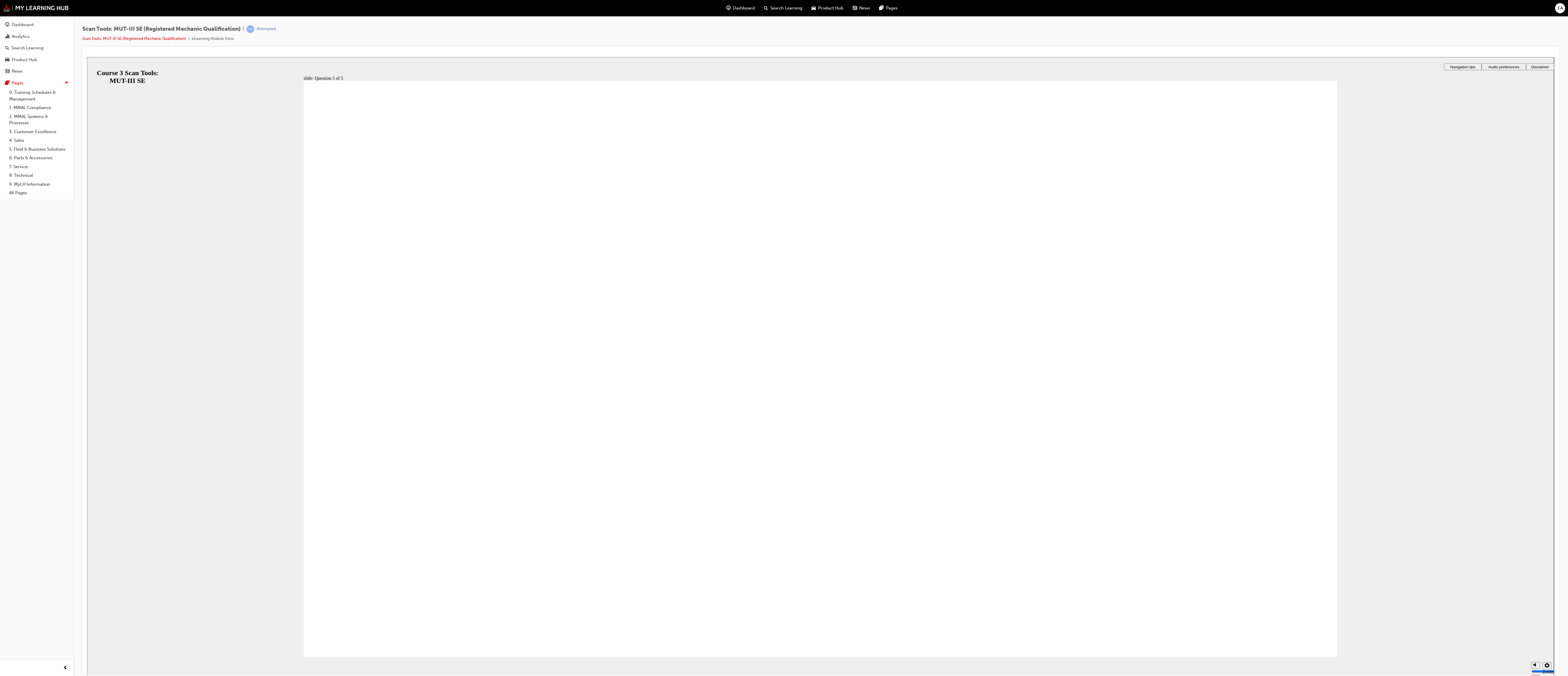
drag, startPoint x: 1240, startPoint y: 653, endPoint x: 1240, endPoint y: 643, distance: 10.0
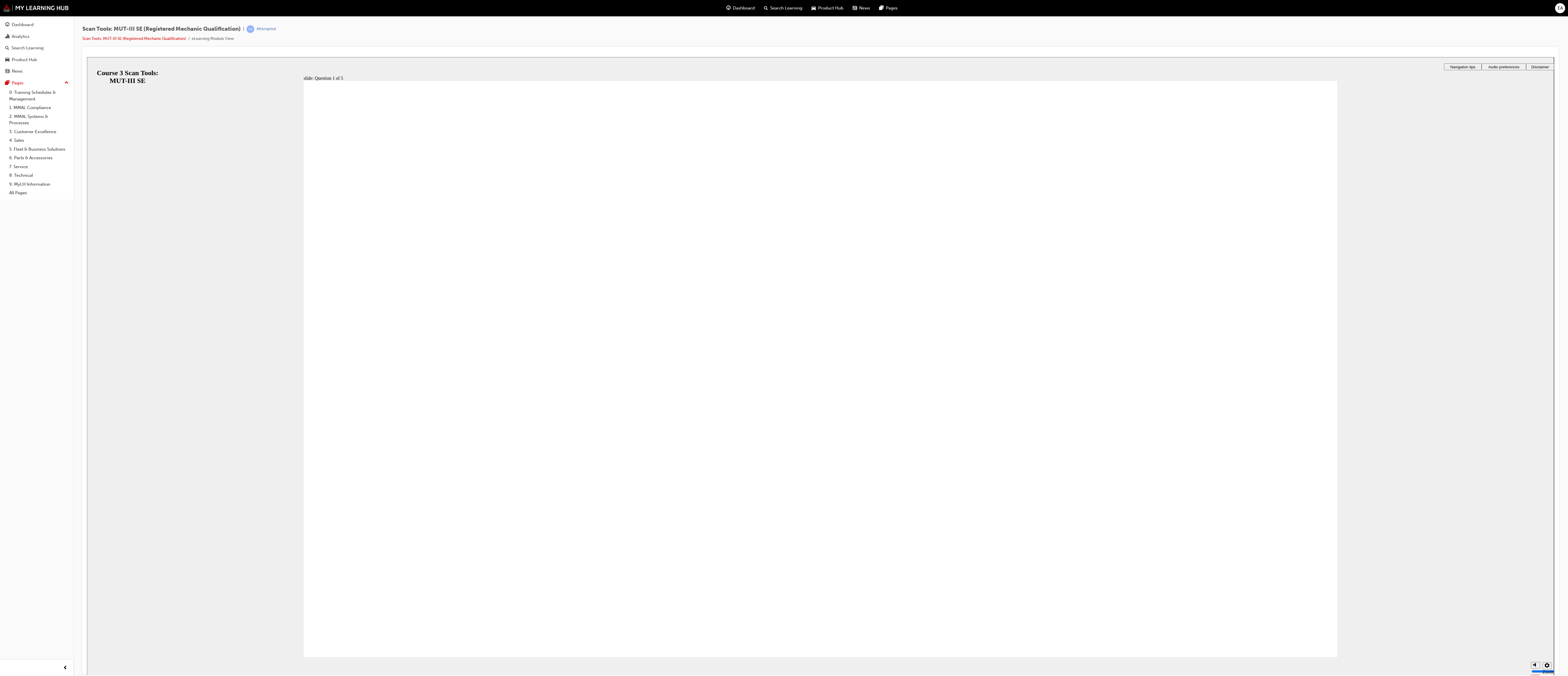
radio input "true"
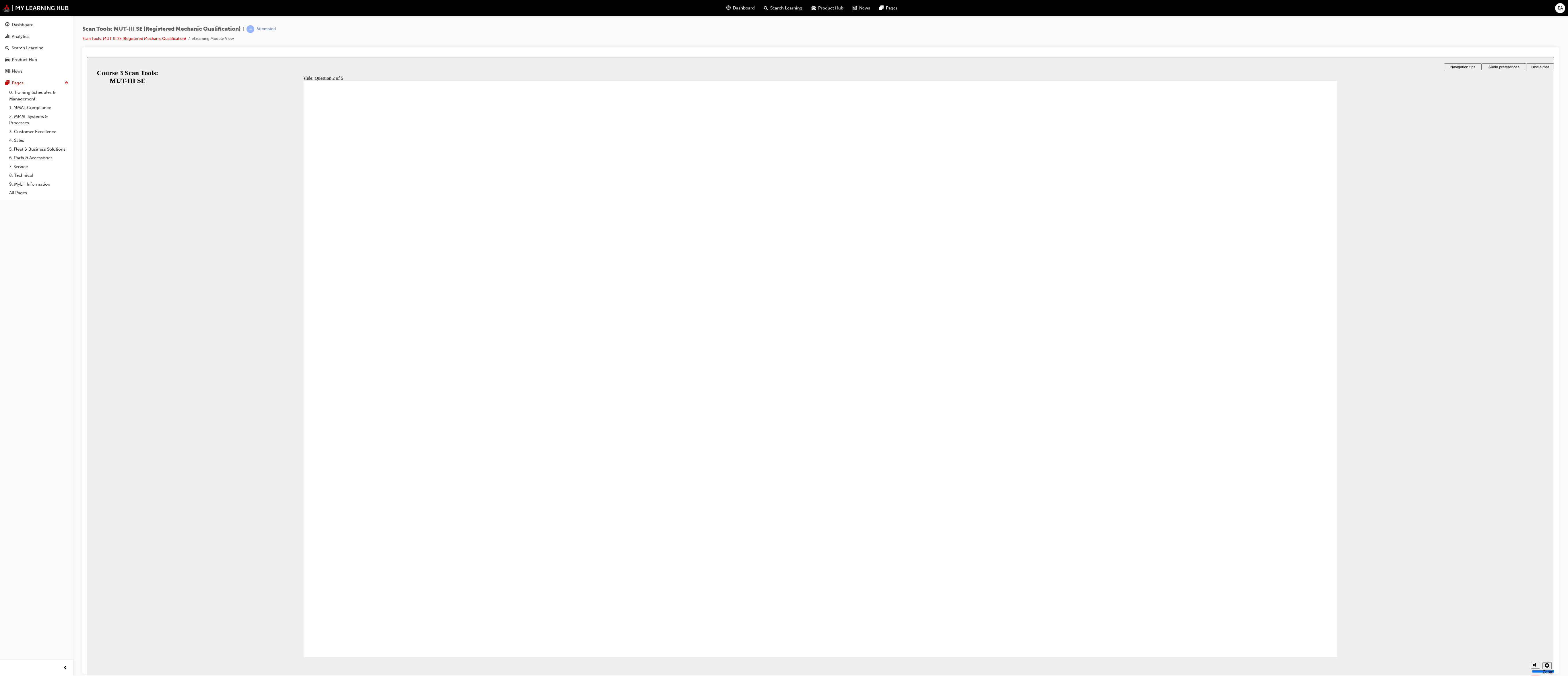
radio input "true"
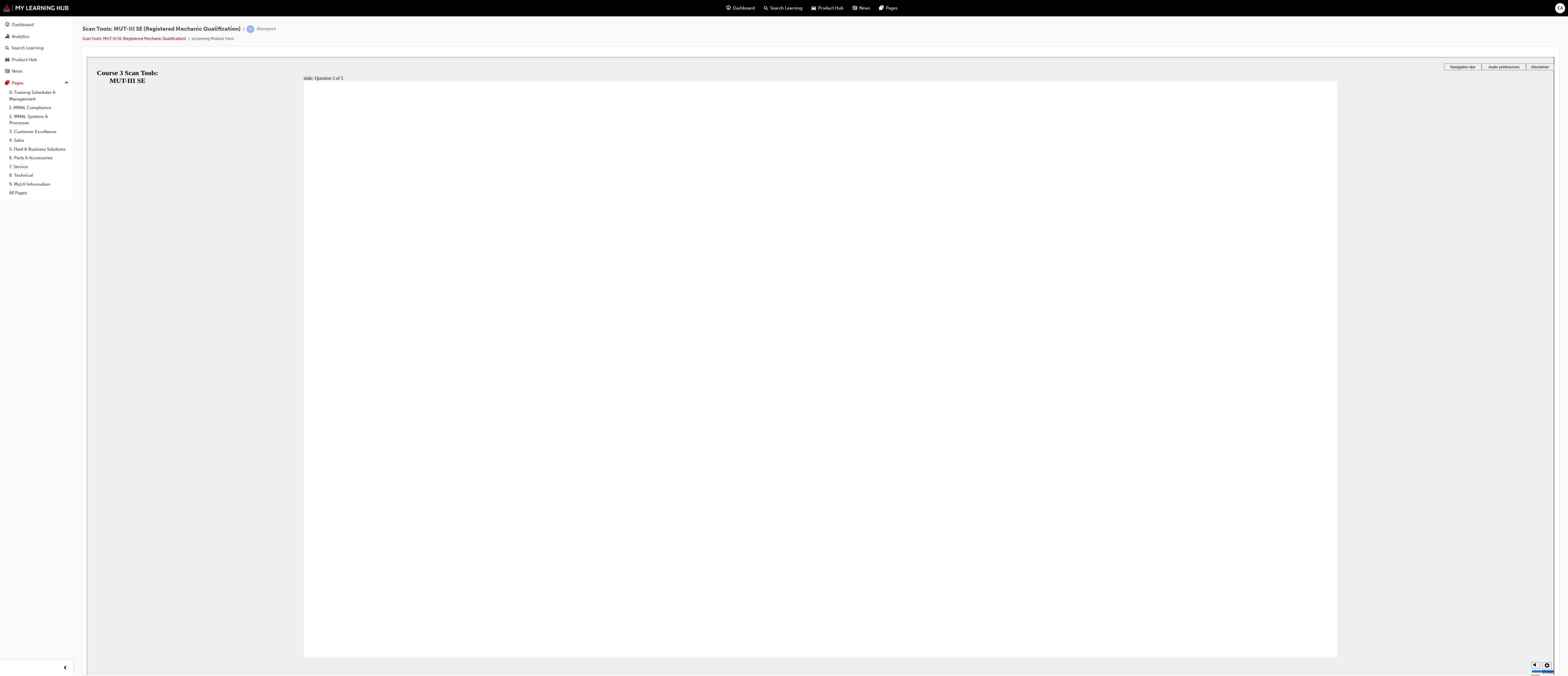
radio input "true"
click at [1262, 619] on span "Rectangle 1 That’s right! You selected the correct response. Continue Rectangle…" at bounding box center [821, 371] width 1034 height 581
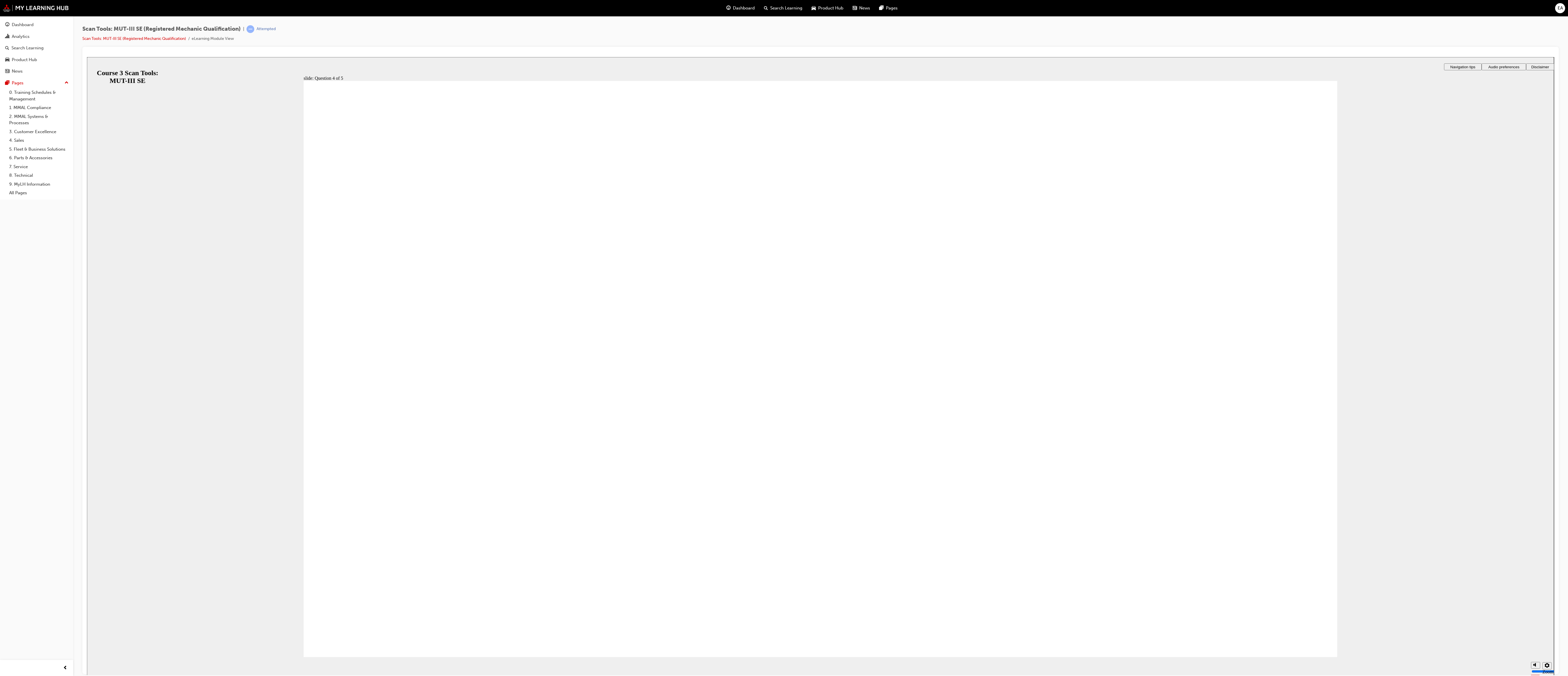
radio input "true"
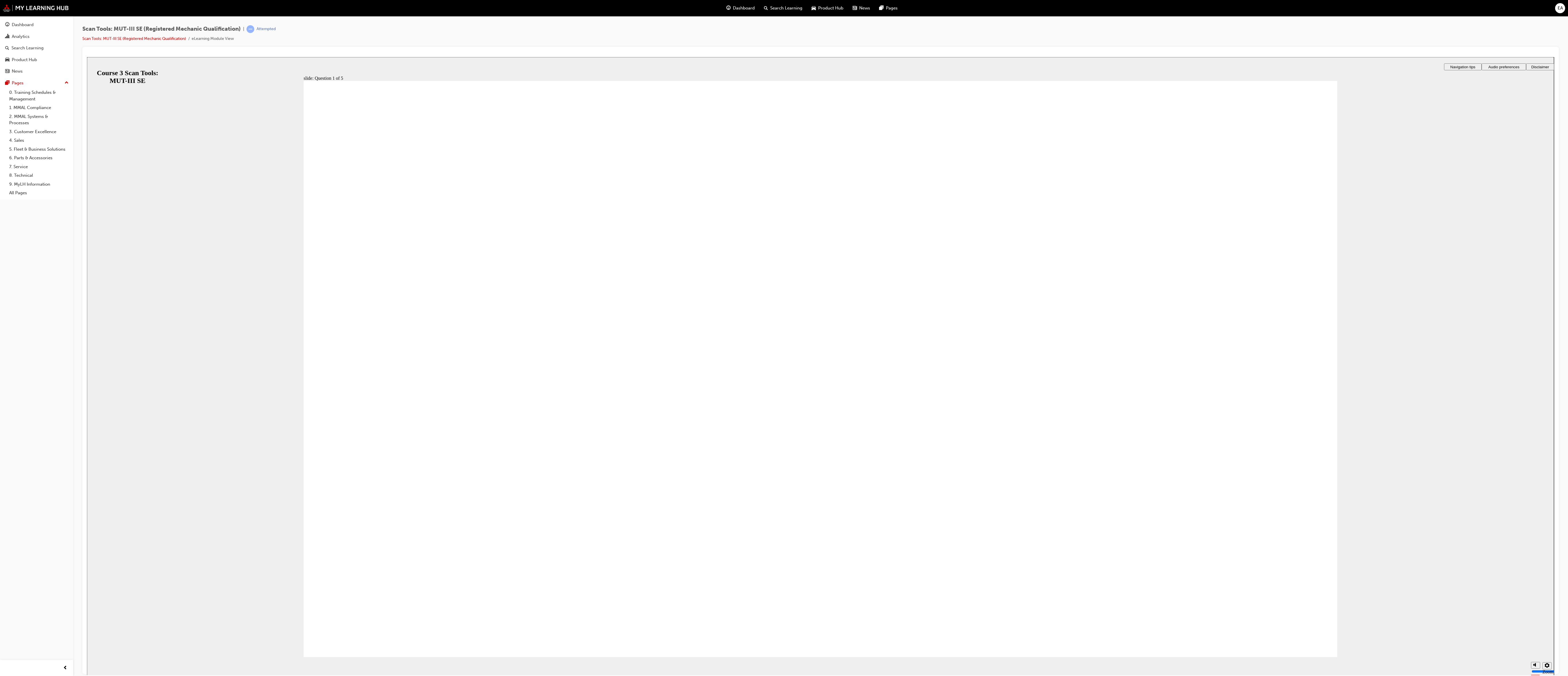
radio input "true"
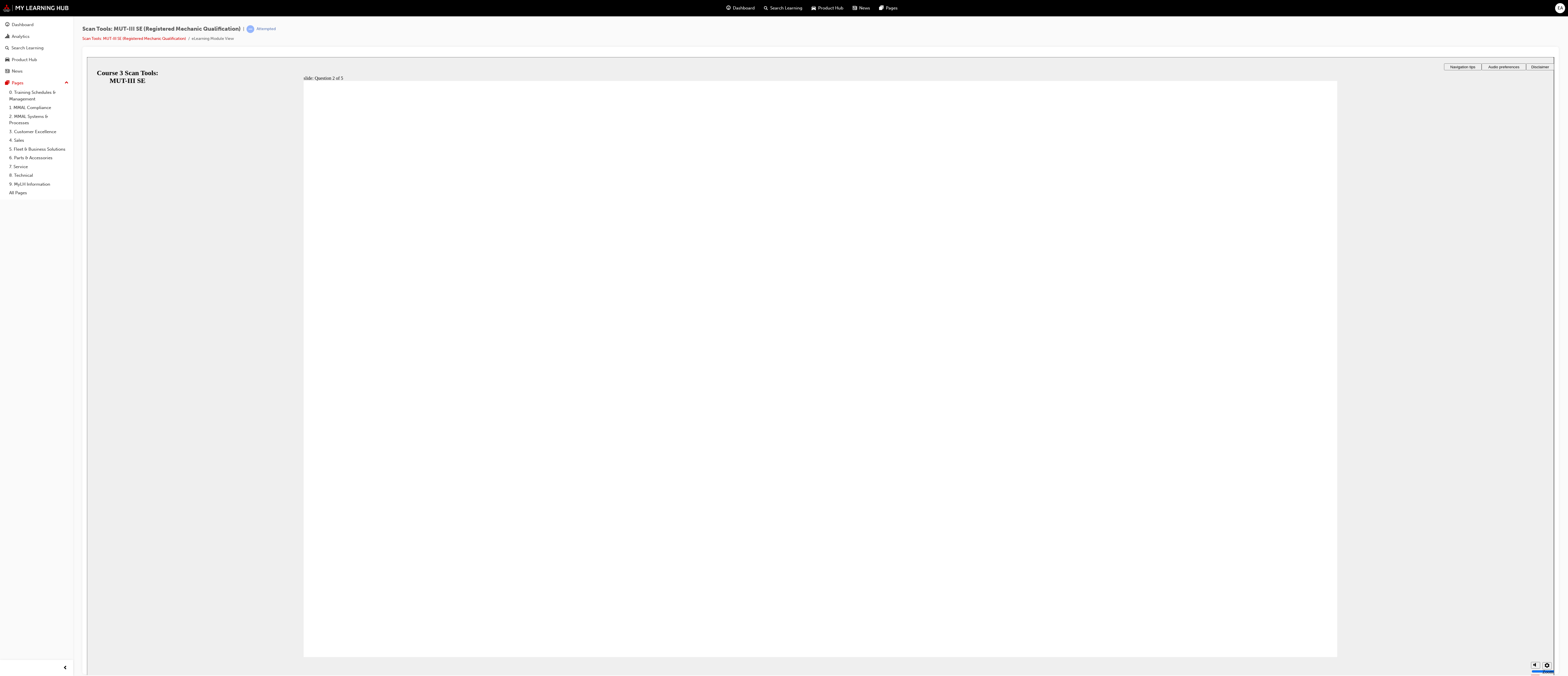
radio input "true"
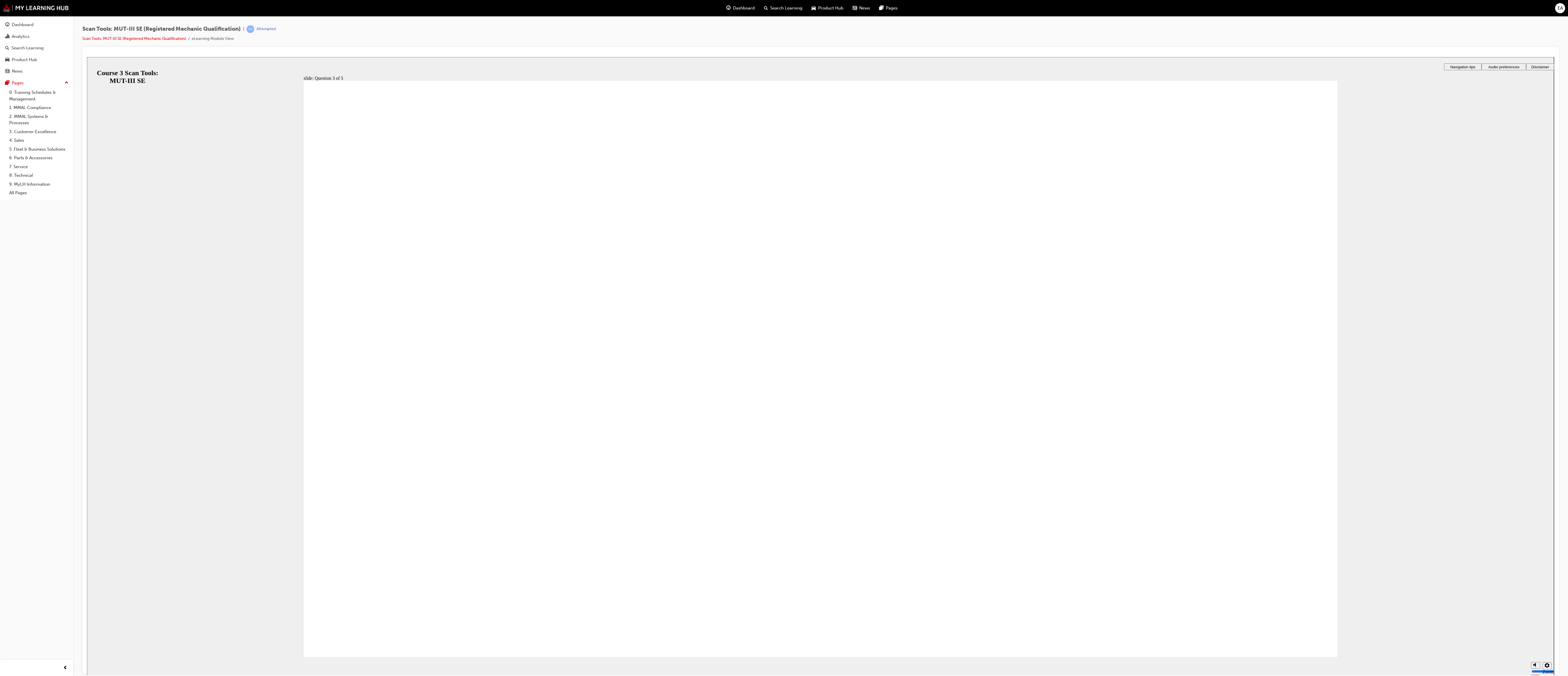
radio input "true"
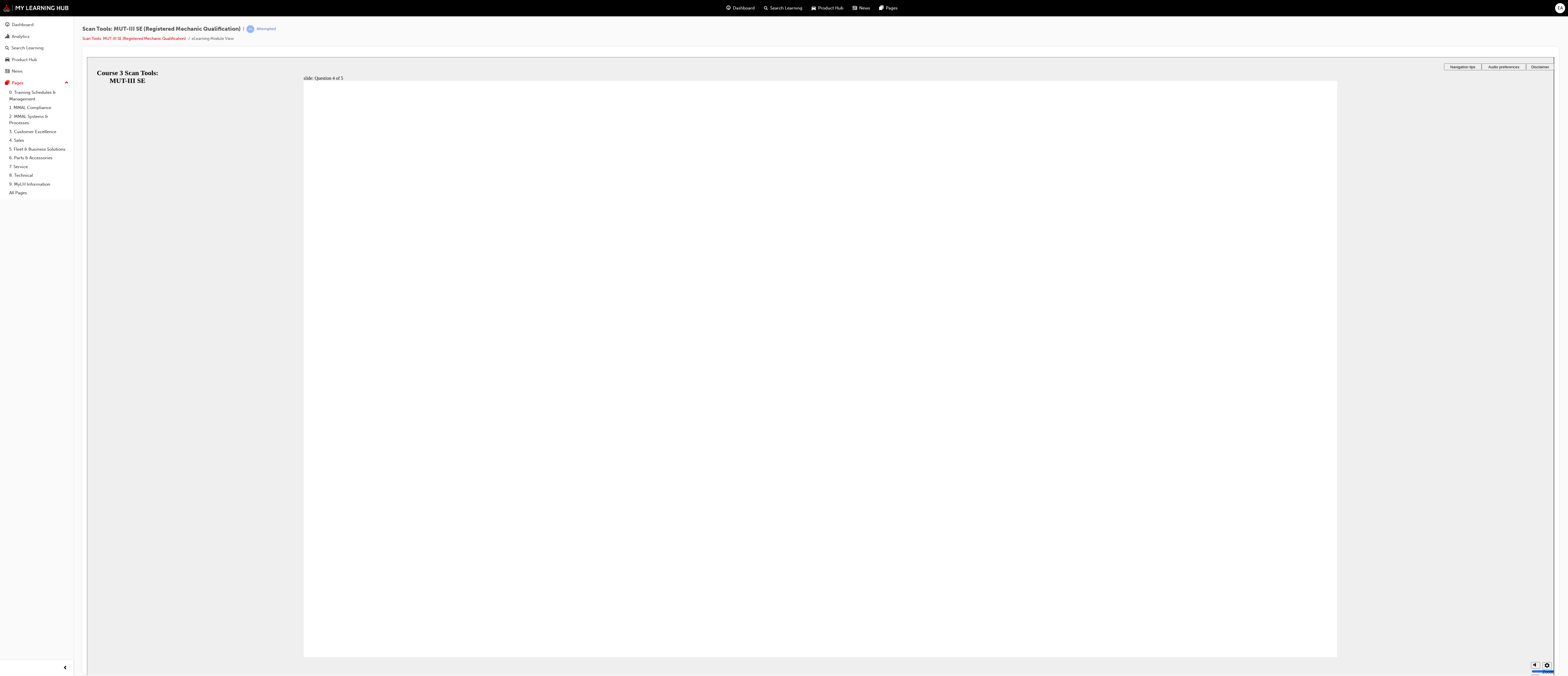
radio input "true"
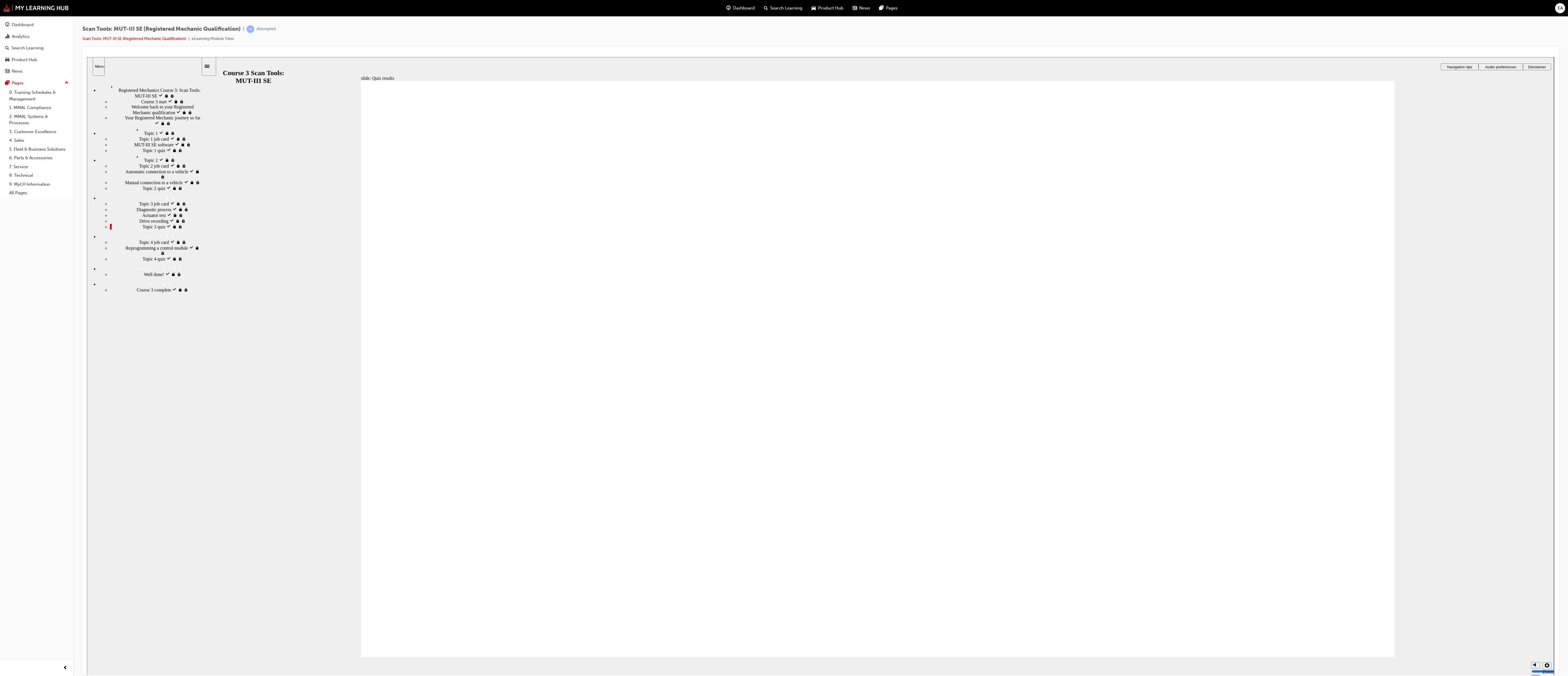
drag, startPoint x: 1342, startPoint y: 491, endPoint x: 1349, endPoint y: 584, distance: 93.3
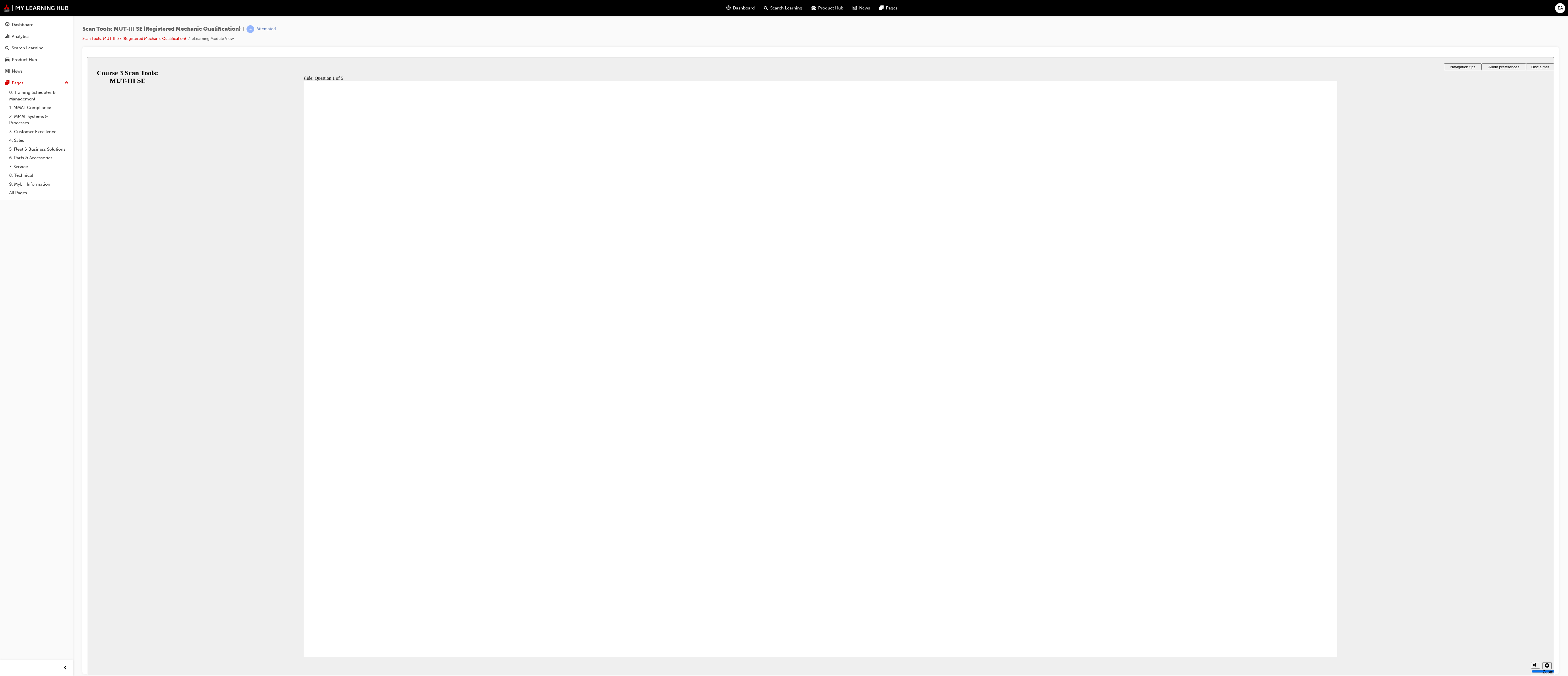
radio input "true"
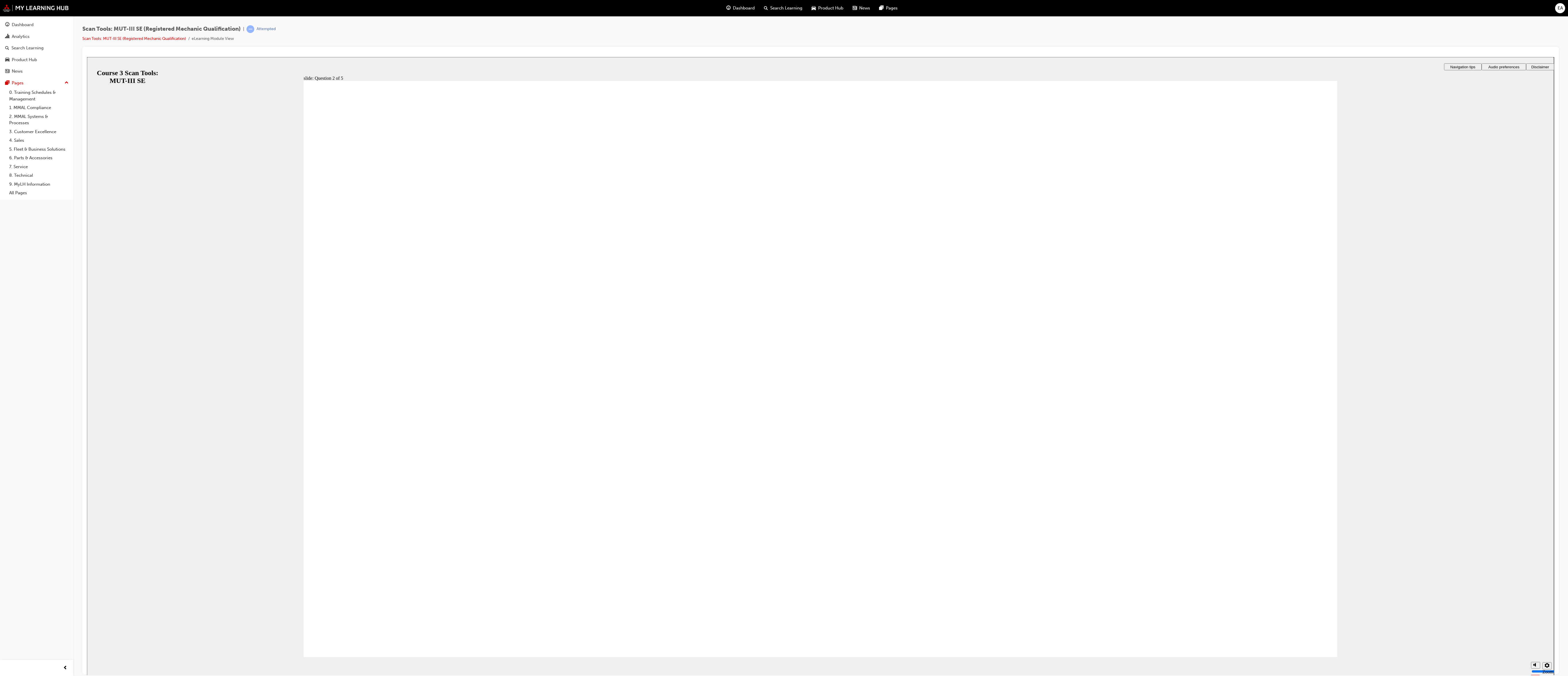
radio input "true"
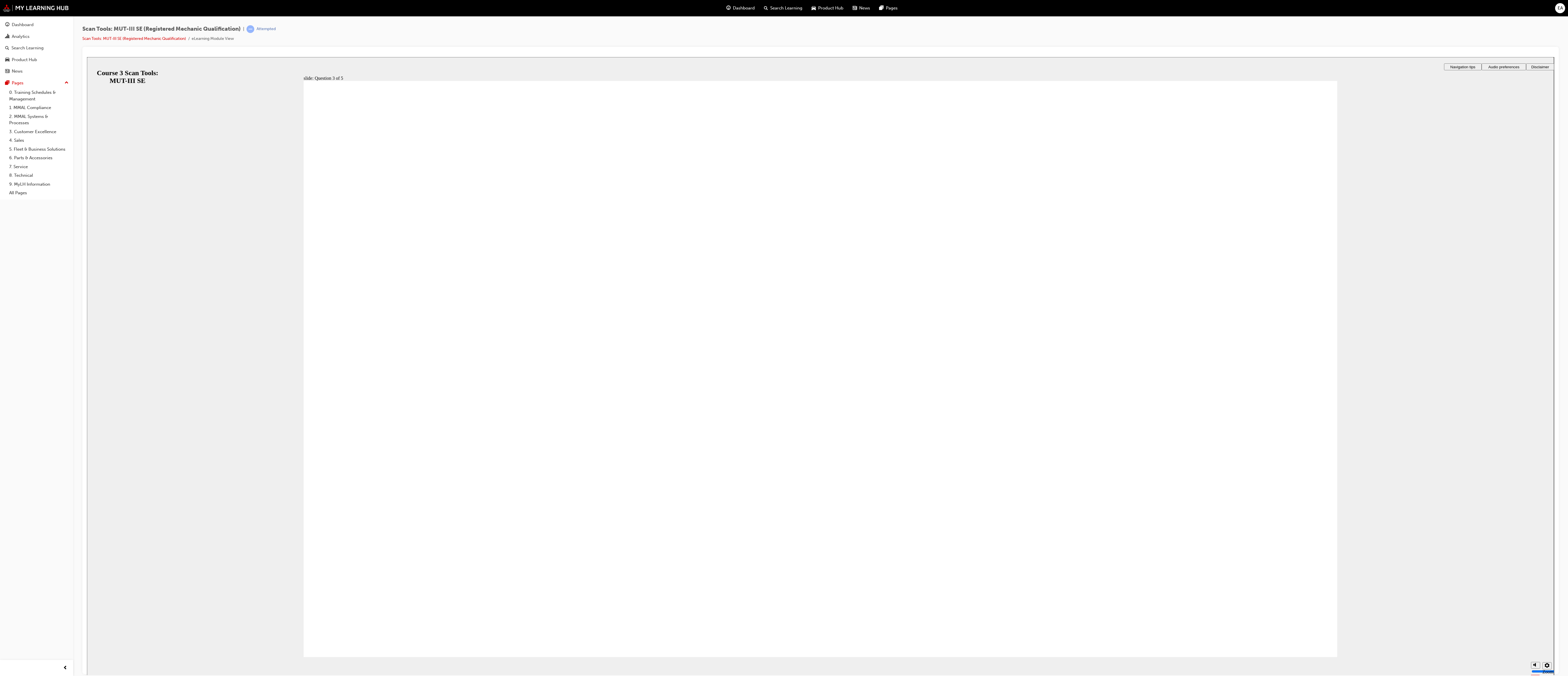
radio input "true"
checkbox input "true"
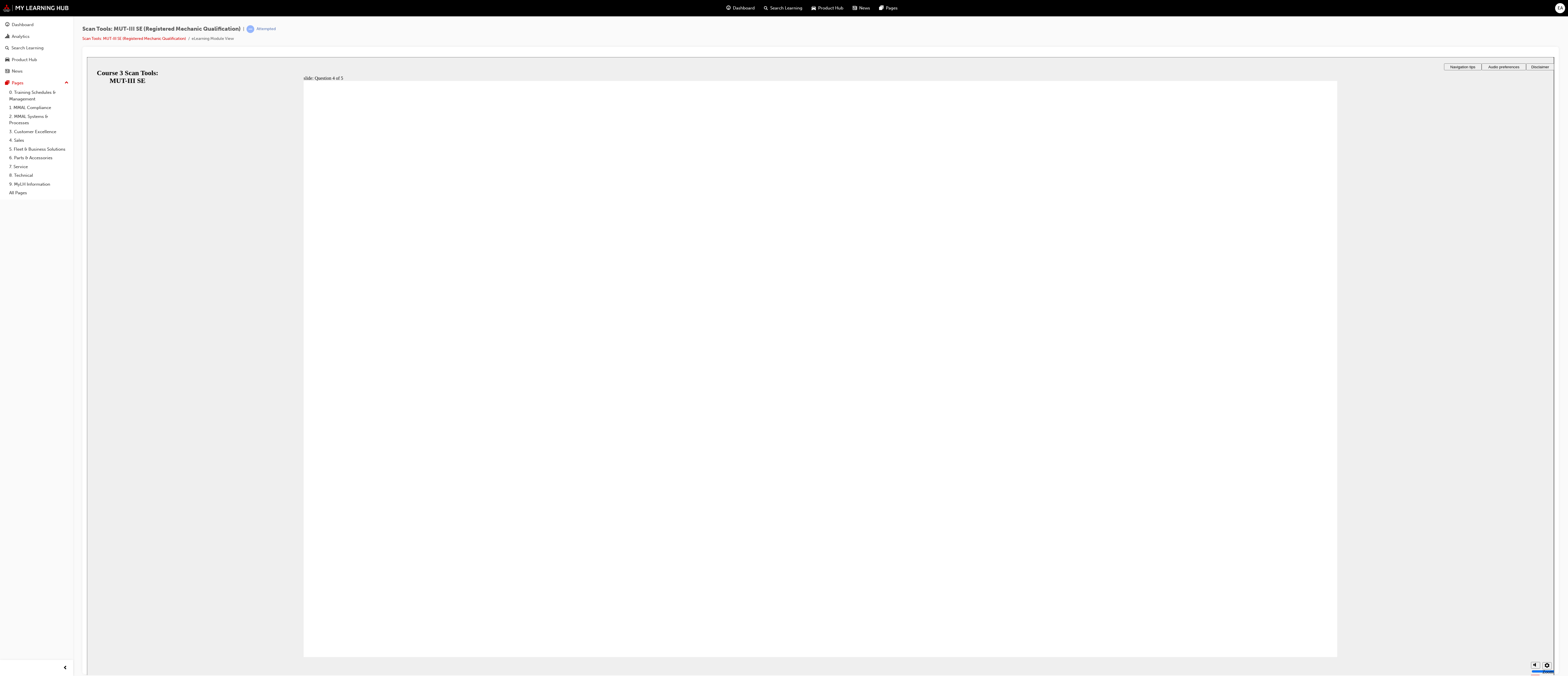
radio input "true"
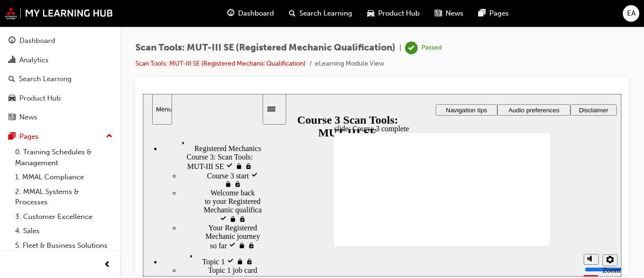
click at [258, 8] on div "Dashboard" at bounding box center [251, 13] width 62 height 19
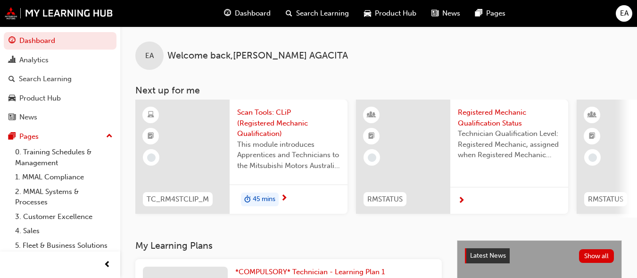
drag, startPoint x: 636, startPoint y: 265, endPoint x: 644, endPoint y: 269, distance: 7.8
click at [637, 269] on html "Your version of Internet Explorer is outdated and not supported. Please upgrade…" at bounding box center [318, 139] width 637 height 278
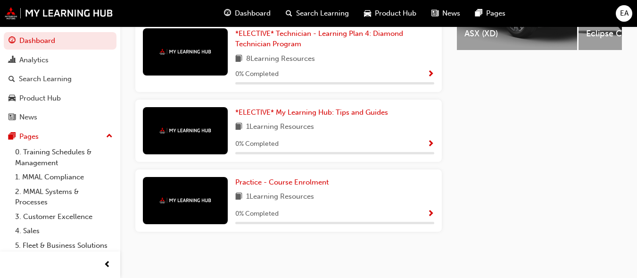
scroll to position [226, 0]
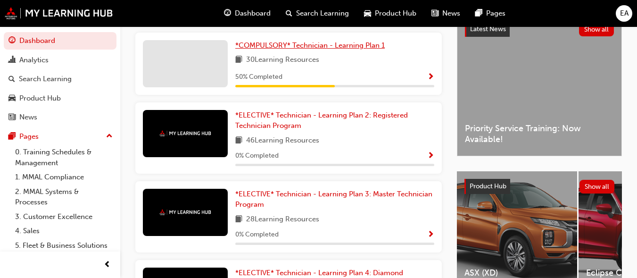
click at [326, 50] on span "*COMPULSORY* Technician - Learning Plan 1" at bounding box center [309, 45] width 149 height 8
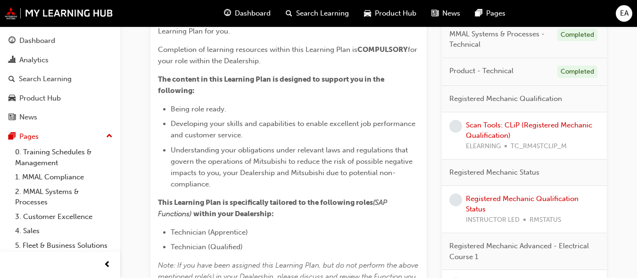
scroll to position [264, 0]
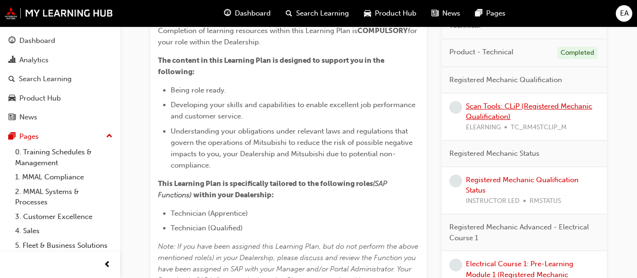
click at [486, 114] on link "Scan Tools: CLiP (Registered Mechanic Qualification)" at bounding box center [529, 111] width 126 height 19
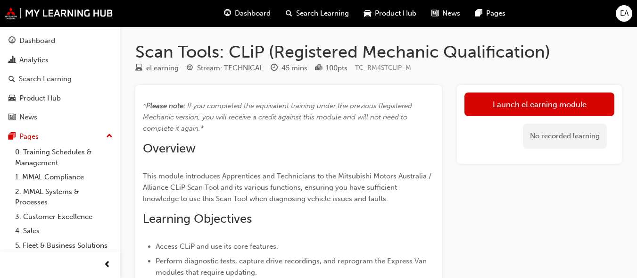
scroll to position [230, 0]
